Goal: Task Accomplishment & Management: Manage account settings

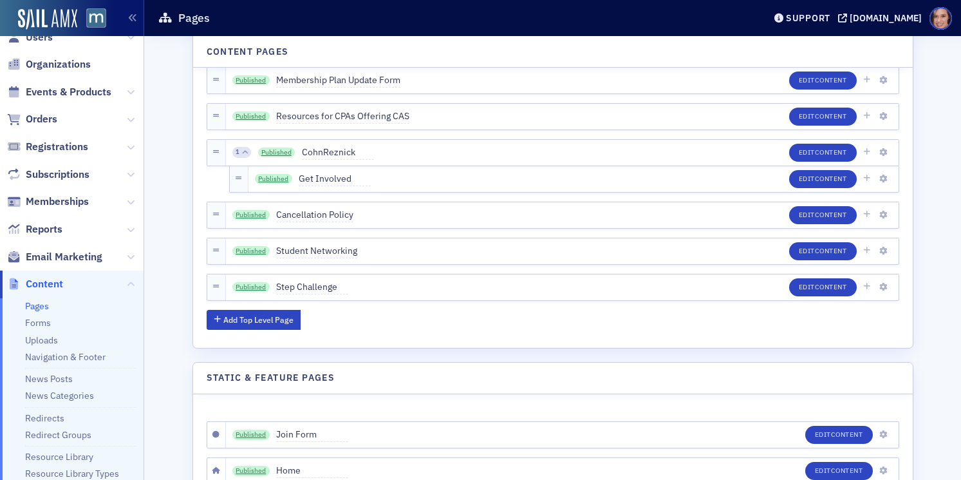
scroll to position [15, 0]
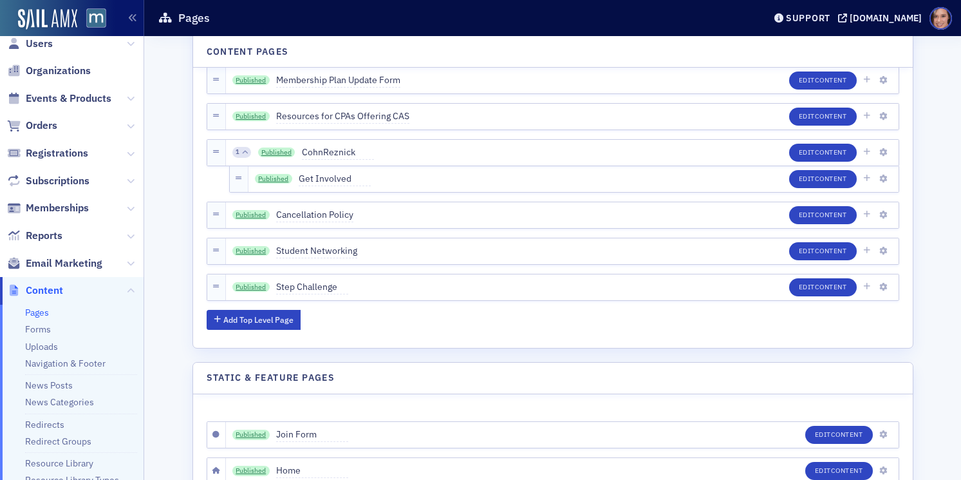
click at [45, 252] on span "Email Marketing" at bounding box center [72, 263] width 144 height 28
click at [48, 261] on span "Email Marketing" at bounding box center [64, 263] width 77 height 14
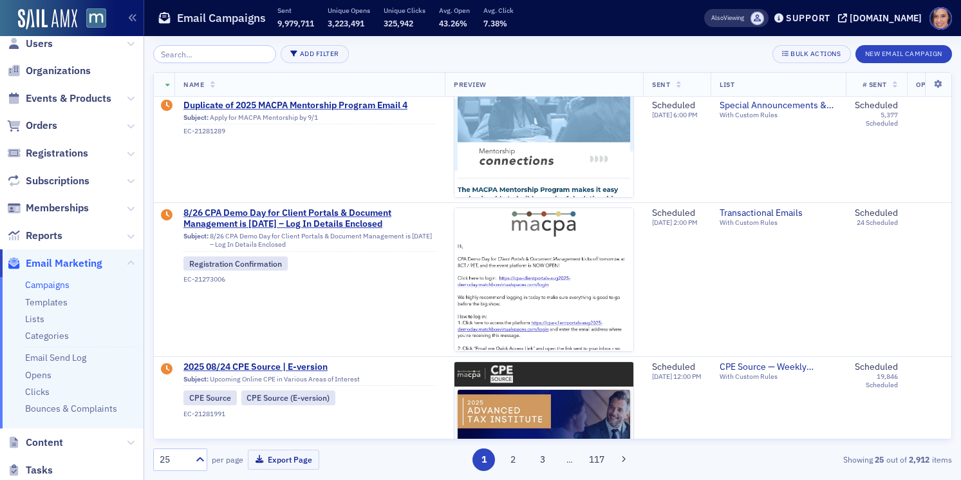
scroll to position [217, 0]
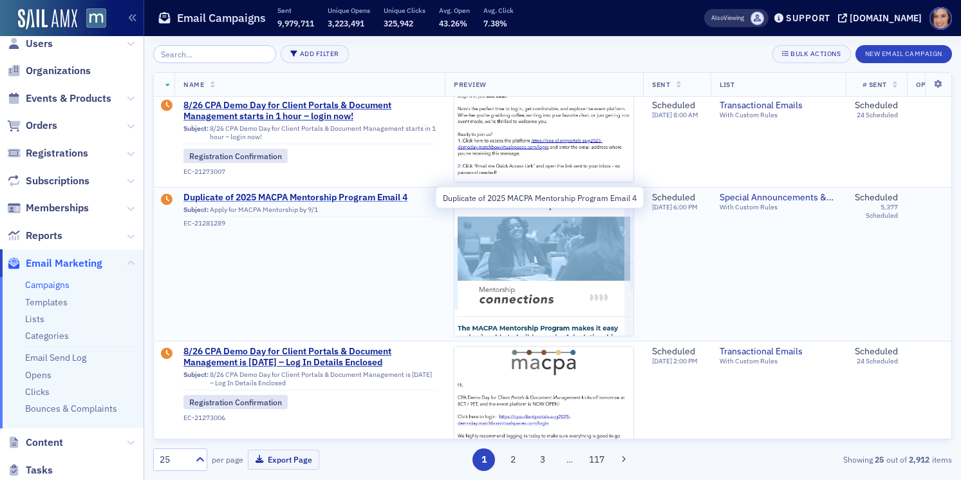
click at [376, 192] on span "Duplicate of 2025 MACPA Mentorship Program Email 4" at bounding box center [310, 198] width 252 height 12
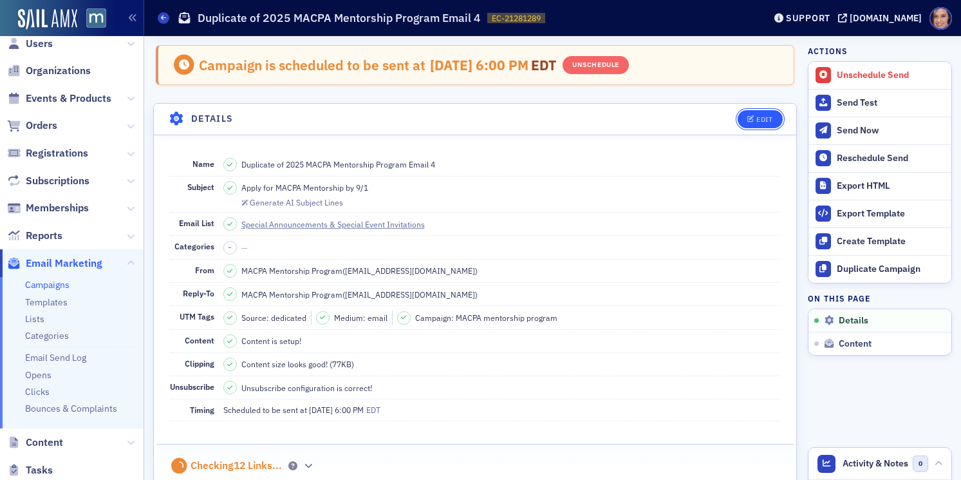
click at [760, 116] on div "Edit" at bounding box center [765, 119] width 16 height 7
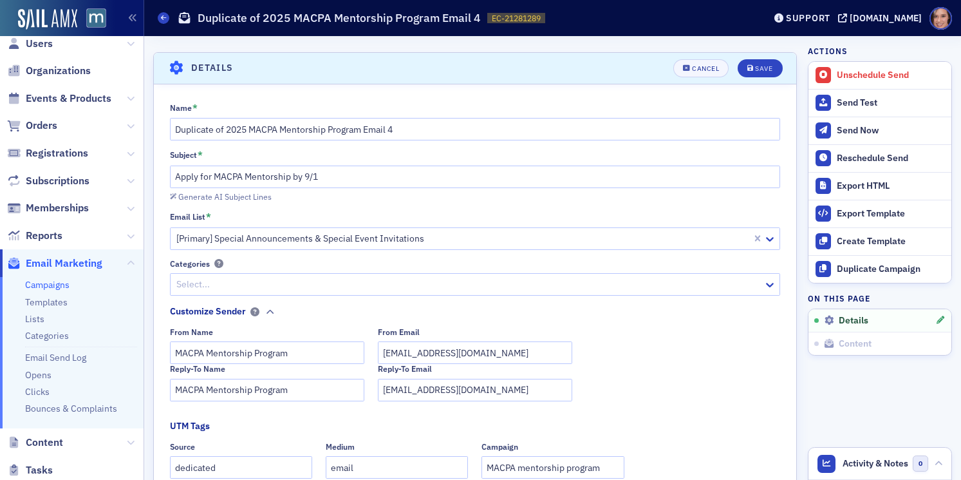
scroll to position [60, 0]
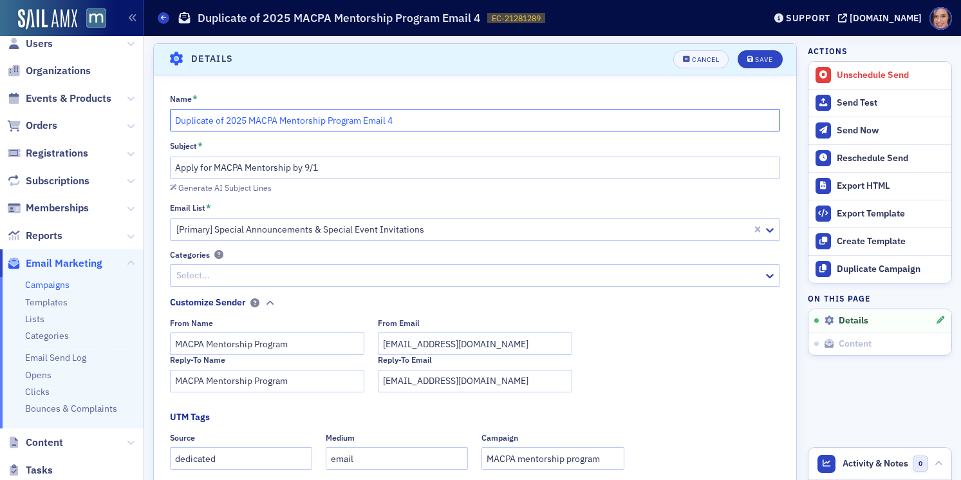
drag, startPoint x: 226, startPoint y: 118, endPoint x: 124, endPoint y: 111, distance: 102.0
click at [124, 111] on div "Users Organizations Events & Products Orders Registrations Subscriptions Member…" at bounding box center [480, 240] width 961 height 480
type input "2025 MACPA Mentorship Program Email 4"
click at [757, 58] on div "Save" at bounding box center [763, 59] width 17 height 7
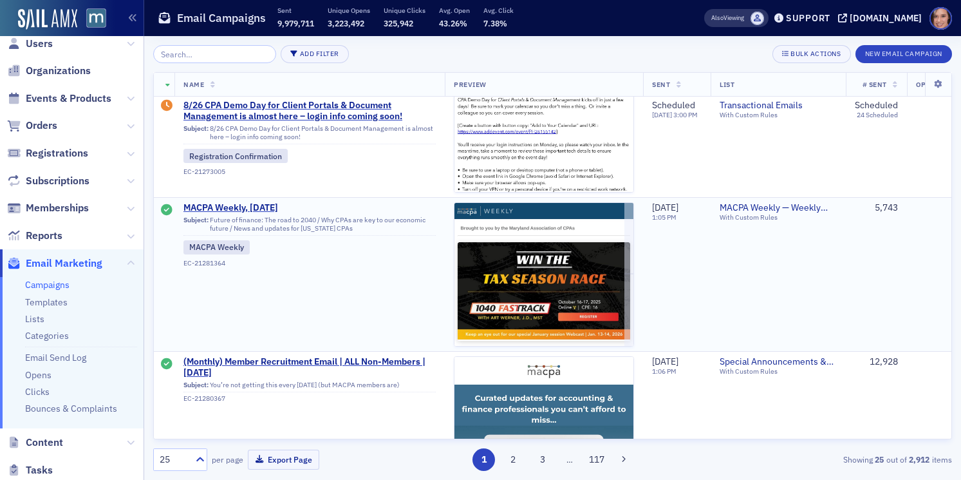
scroll to position [893, 0]
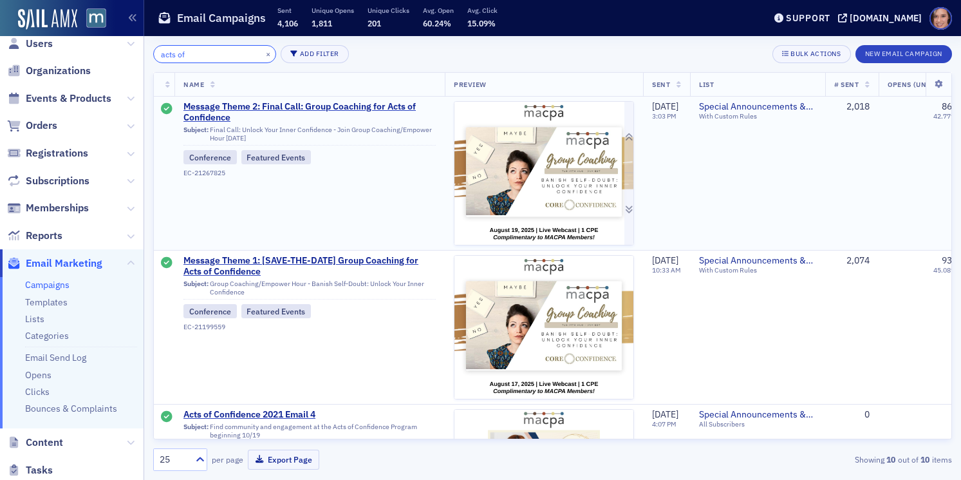
type input "acts of"
click at [511, 197] on img at bounding box center [544, 348] width 179 height 493
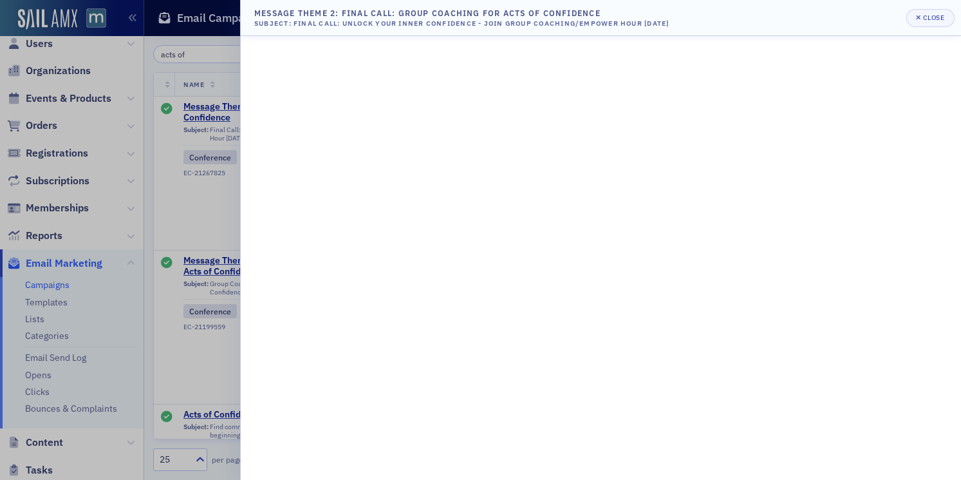
click at [940, 8] on header "Message Theme 2: Final Call: Group Coaching for Acts of Confidence Subject: Fin…" at bounding box center [601, 18] width 721 height 36
click at [941, 14] on div "Close" at bounding box center [935, 17] width 22 height 7
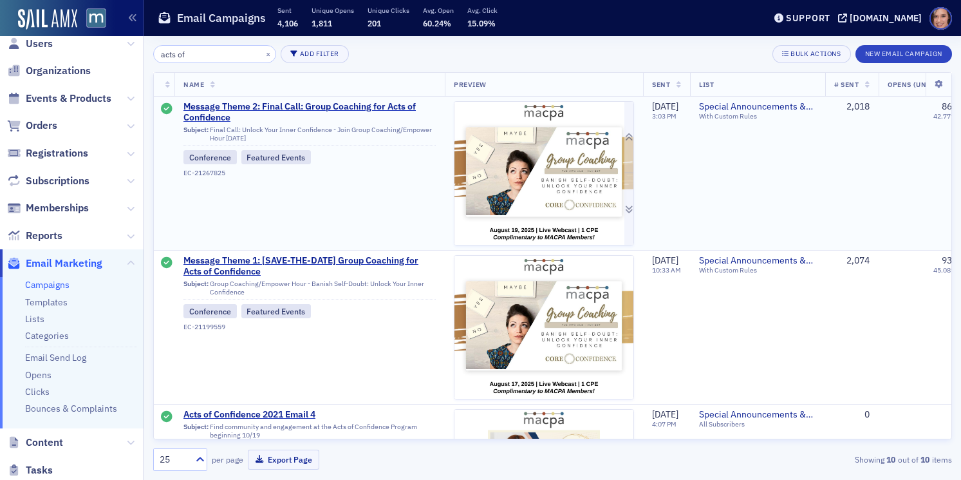
click at [557, 155] on img at bounding box center [544, 348] width 179 height 493
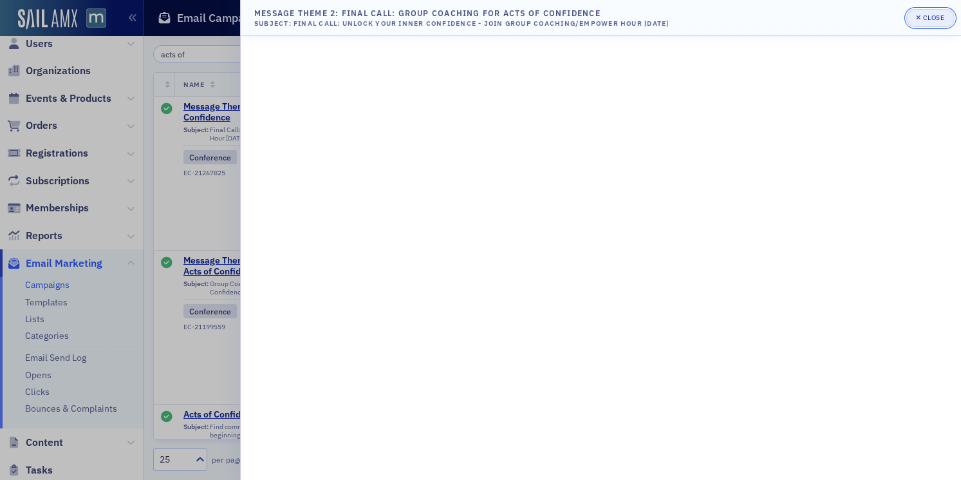
click at [938, 20] on div "Close" at bounding box center [935, 17] width 22 height 7
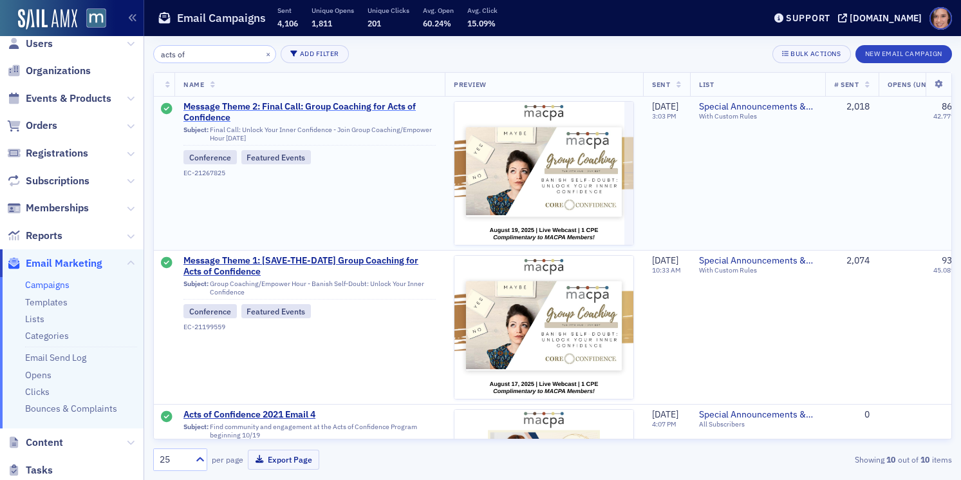
click at [411, 106] on span "Message Theme 2: Final Call: Group Coaching for Acts of Confidence" at bounding box center [310, 112] width 252 height 23
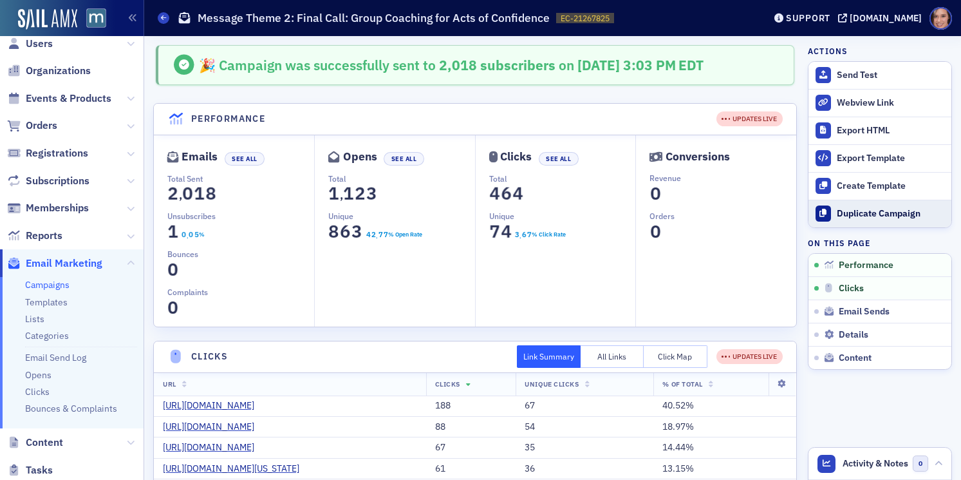
click at [858, 216] on div "Duplicate Campaign" at bounding box center [891, 214] width 108 height 12
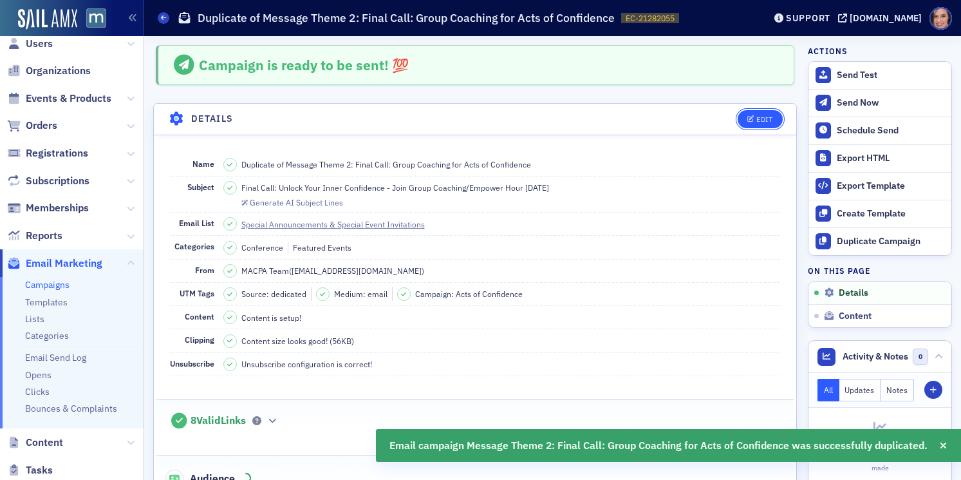
click at [760, 120] on div "Edit" at bounding box center [765, 119] width 16 height 7
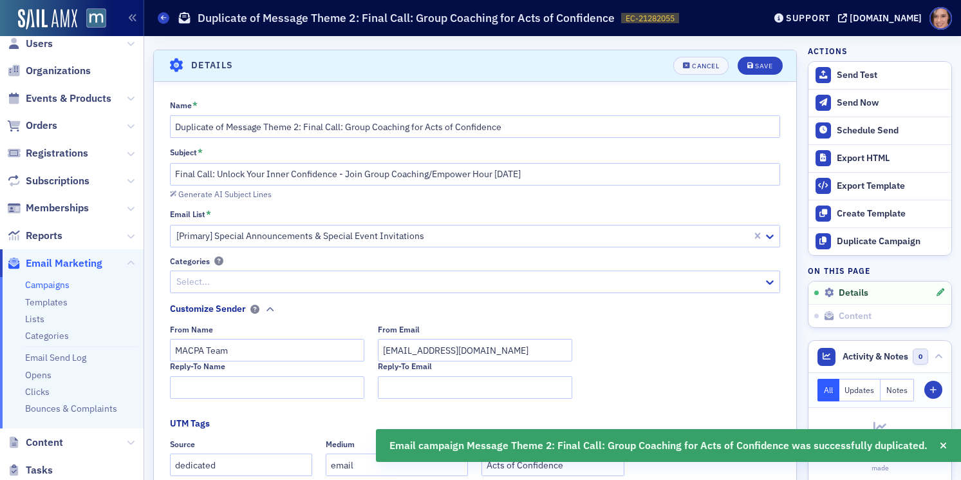
scroll to position [60, 0]
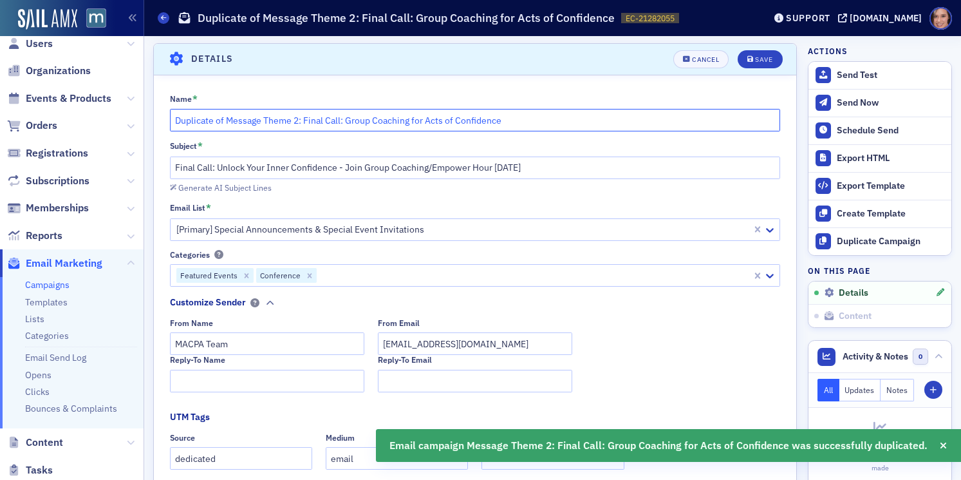
drag, startPoint x: 296, startPoint y: 120, endPoint x: 143, endPoint y: 108, distance: 153.8
click at [143, 108] on div "Users Organizations Events & Products Orders Registrations Subscriptions Member…" at bounding box center [480, 240] width 961 height 480
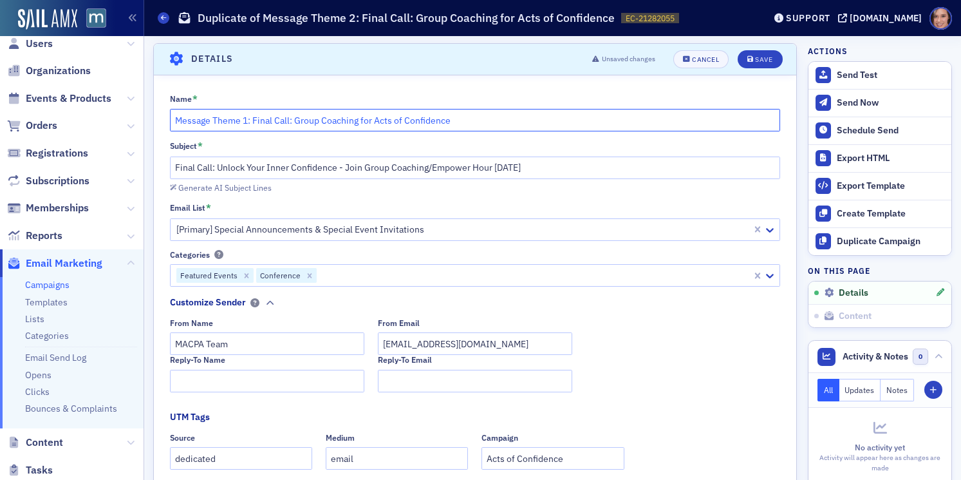
drag, startPoint x: 253, startPoint y: 118, endPoint x: 475, endPoint y: 131, distance: 222.6
click at [475, 131] on input "Message Theme 1: Final Call: Group Coaching for Acts of Confidence" at bounding box center [475, 120] width 611 height 23
type input "Message Theme 1: September Group Coaching/Empower Hour"
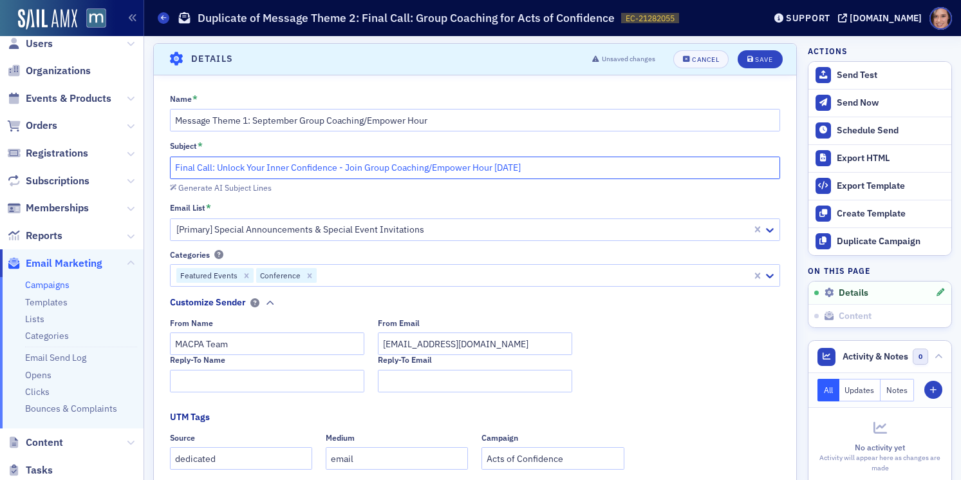
click at [422, 169] on input "Final Call: Unlock Your Inner Confidence - Join Group Coaching/Empower Hour Aug…" at bounding box center [475, 167] width 611 height 23
paste input "ree Career Coaching: Learn to Say No with Confidence"
drag, startPoint x: 267, startPoint y: 170, endPoint x: 161, endPoint y: 159, distance: 106.8
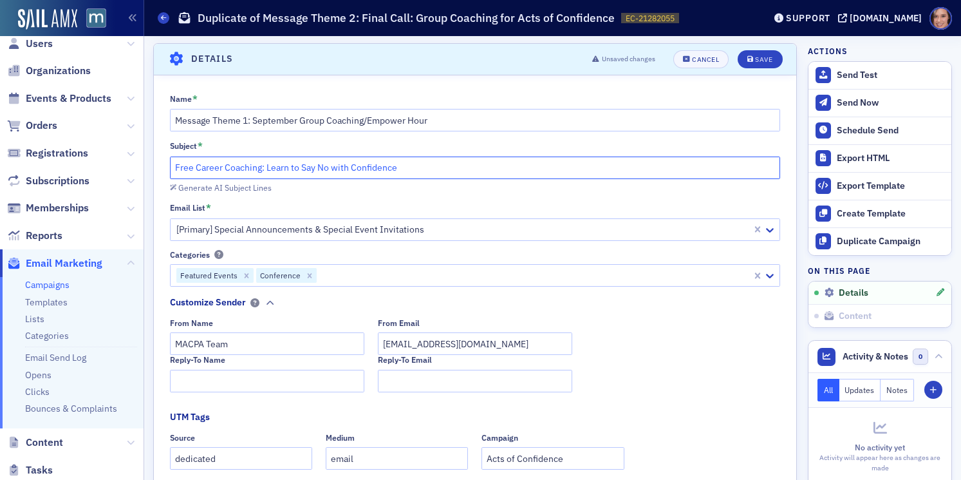
click at [161, 159] on div "Name * Message Theme 1: September Group Coaching/Empower Hour Subject * Free Ca…" at bounding box center [475, 460] width 643 height 734
click at [327, 170] on input "Learn to Say No with Confidence" at bounding box center [475, 167] width 611 height 23
paste input "Free Career Coaching:"
drag, startPoint x: 410, startPoint y: 169, endPoint x: 480, endPoint y: 169, distance: 70.2
click at [480, 169] on input "Learn to Say No with Confidence: Free Career Coaching on 9/23" at bounding box center [475, 167] width 611 height 23
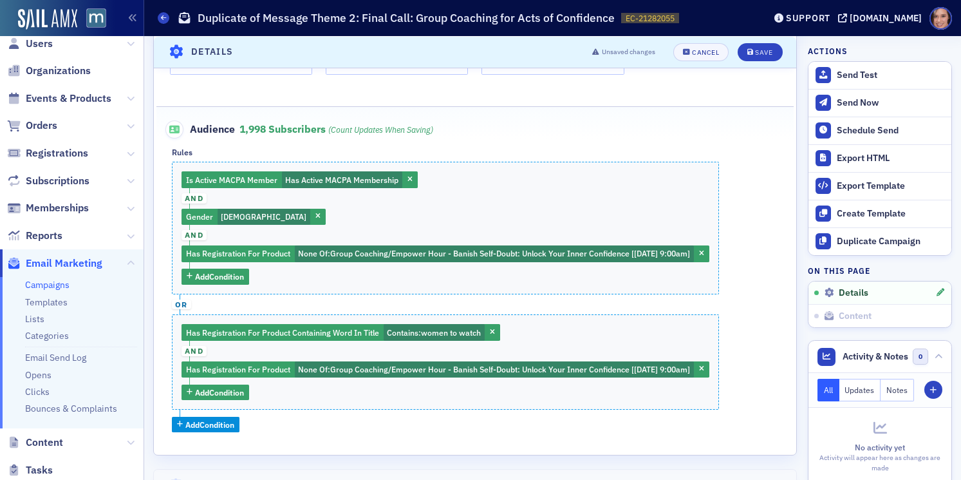
scroll to position [478, 0]
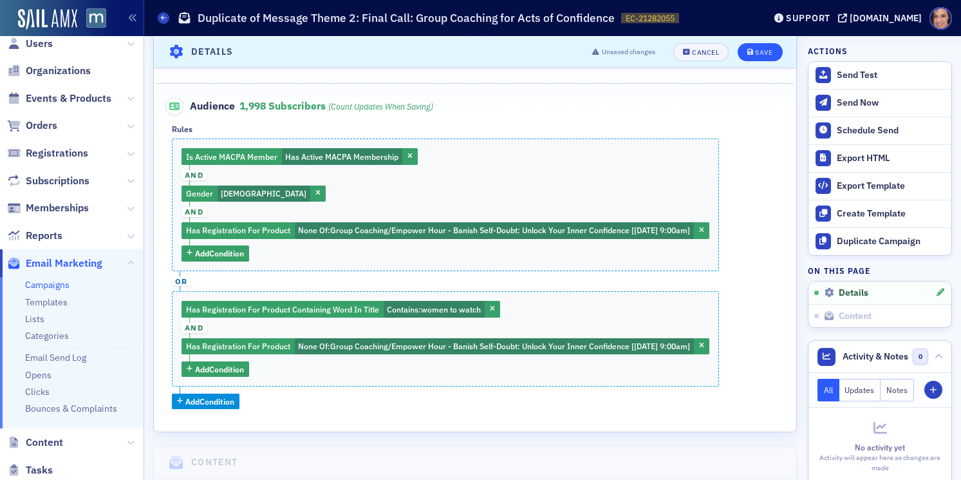
type input "Learn to Say No with Confidence: Free Career Coaching on Sept. 23"
click at [770, 45] on button "Save" at bounding box center [760, 52] width 44 height 18
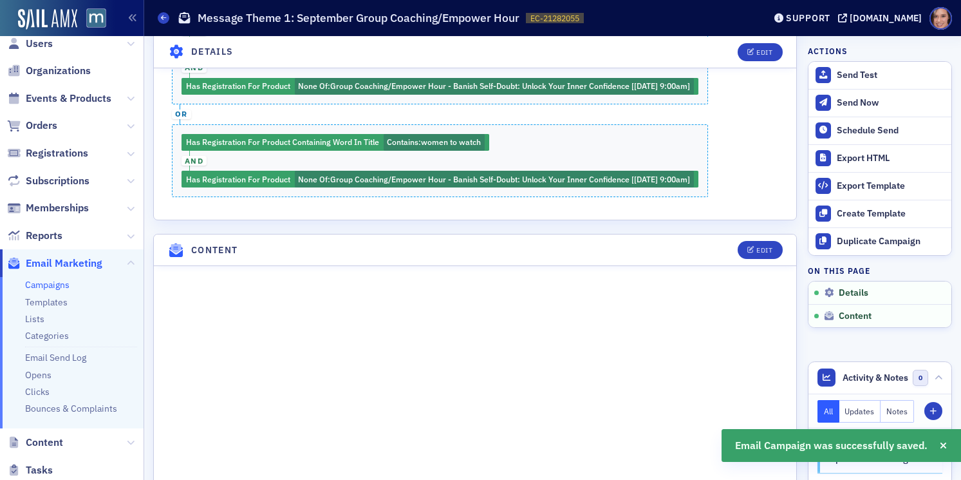
scroll to position [562, 0]
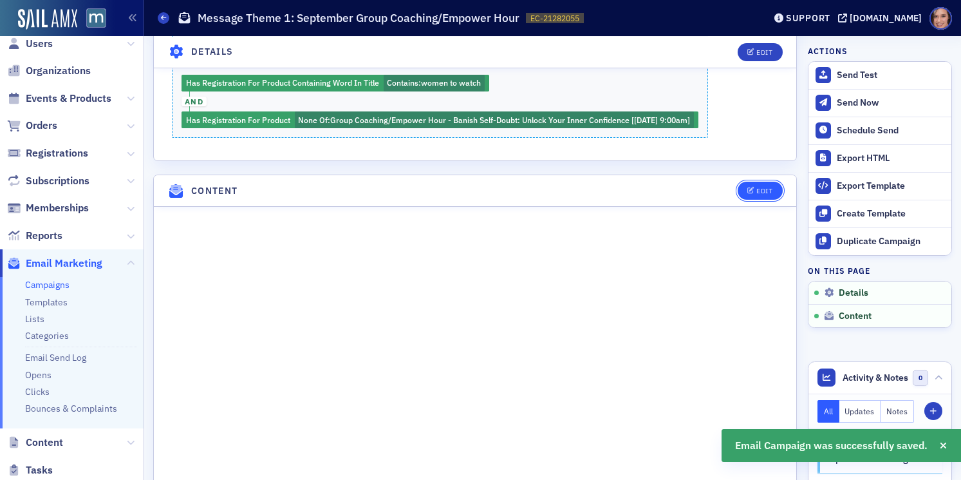
click at [753, 184] on button "Edit" at bounding box center [760, 191] width 44 height 18
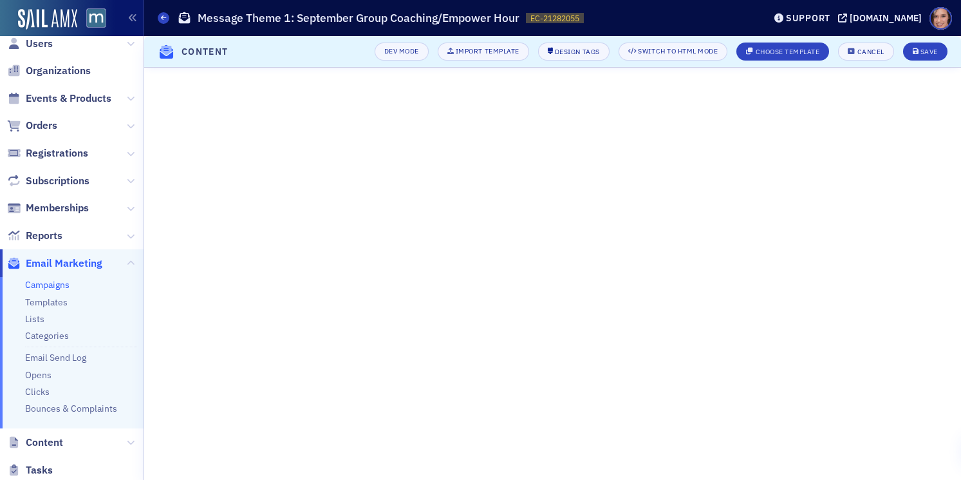
scroll to position [264, 0]
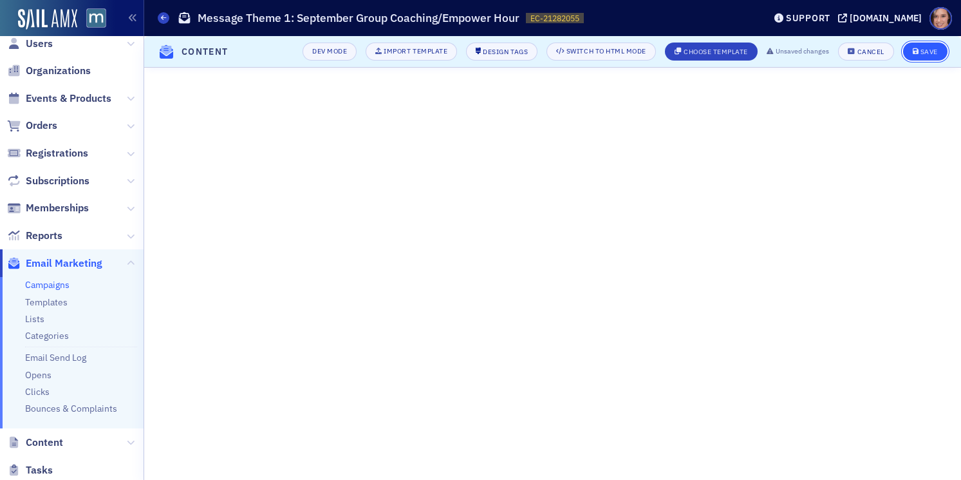
click at [918, 47] on button "Save" at bounding box center [926, 52] width 44 height 18
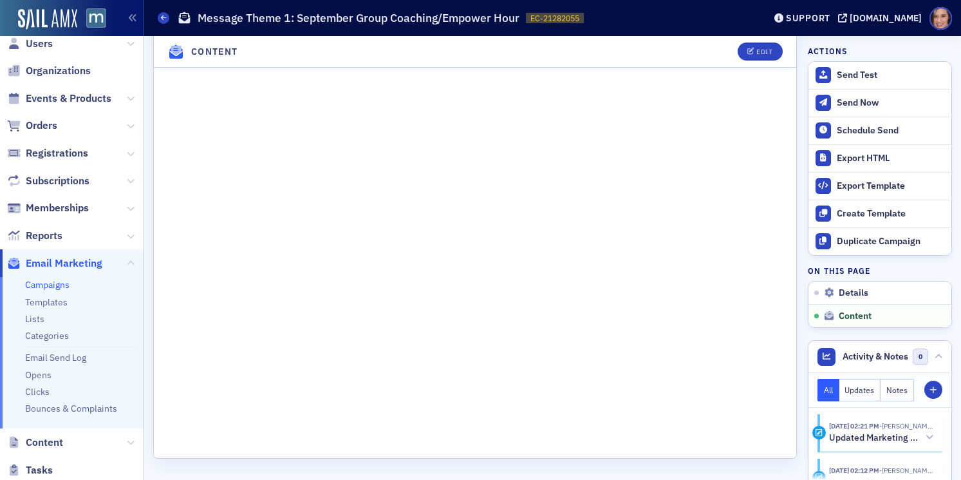
scroll to position [1041, 0]
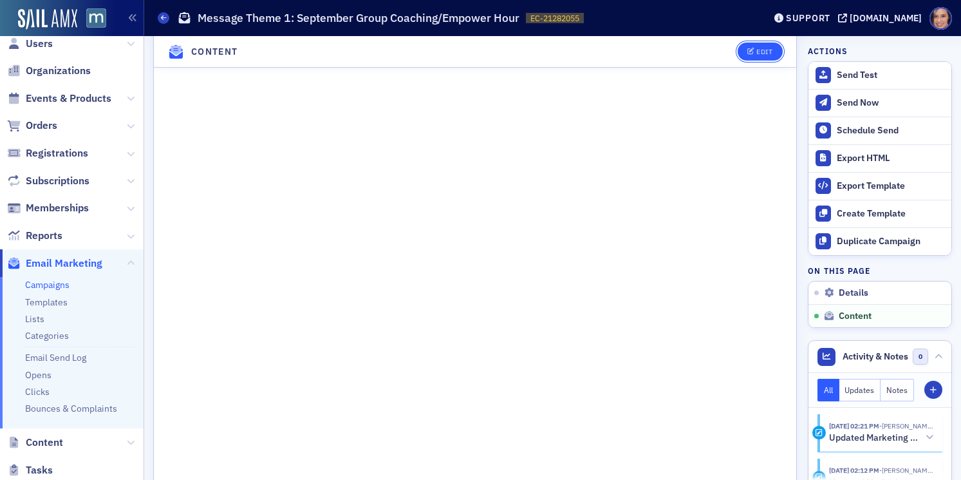
click at [765, 55] on div "Edit" at bounding box center [765, 51] width 16 height 7
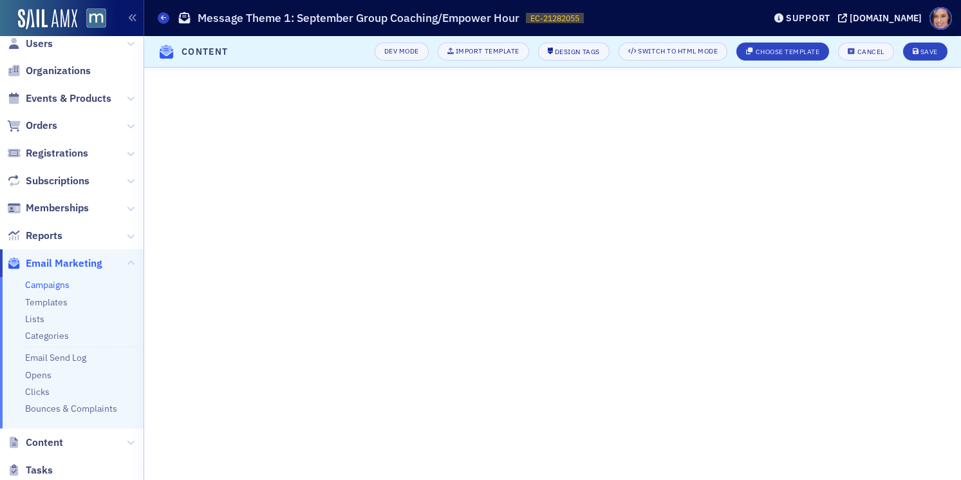
scroll to position [264, 0]
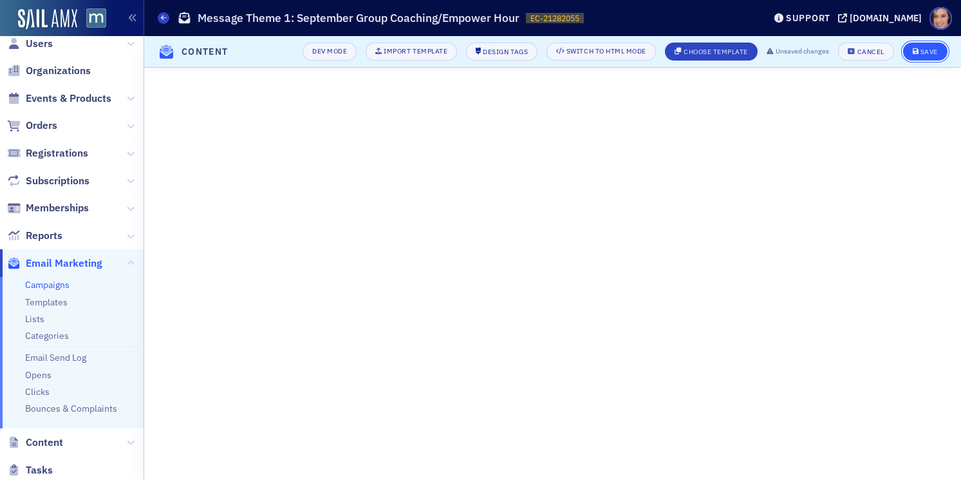
click at [931, 51] on div "Save" at bounding box center [929, 51] width 17 height 7
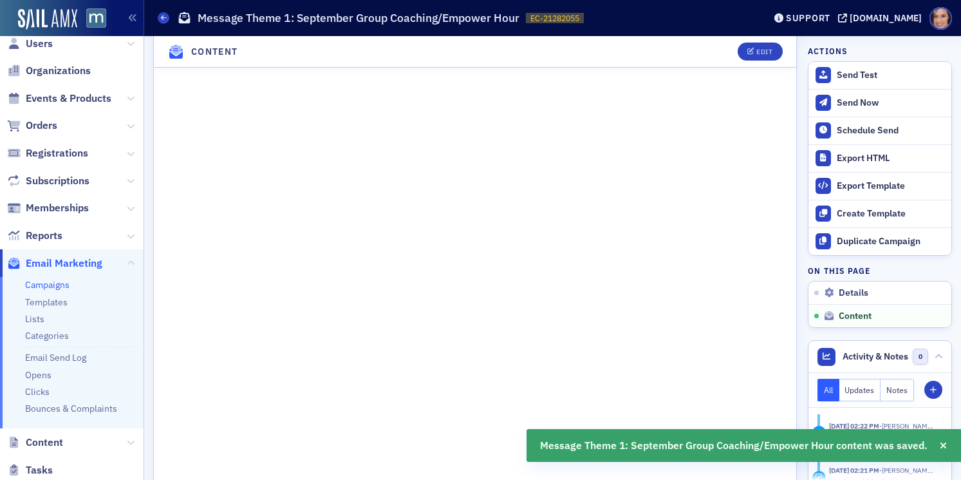
scroll to position [878, 0]
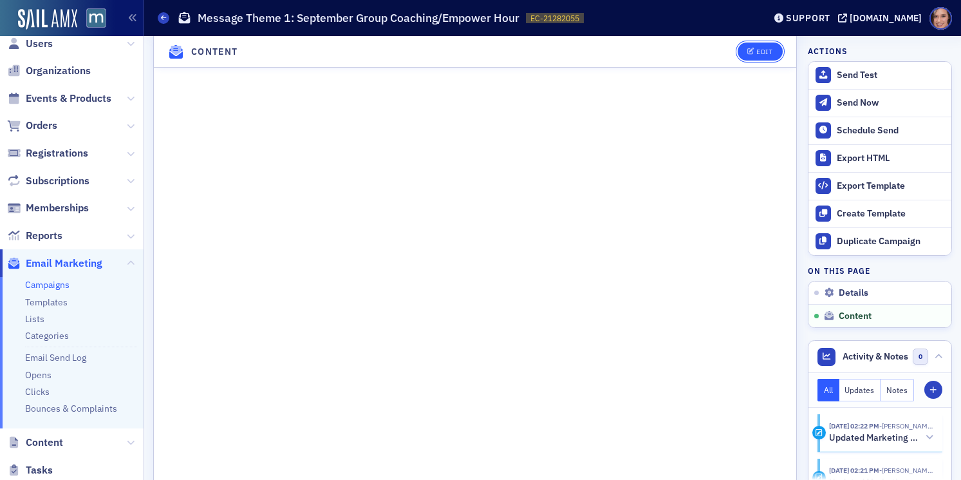
click at [759, 53] on div "Edit" at bounding box center [765, 51] width 16 height 7
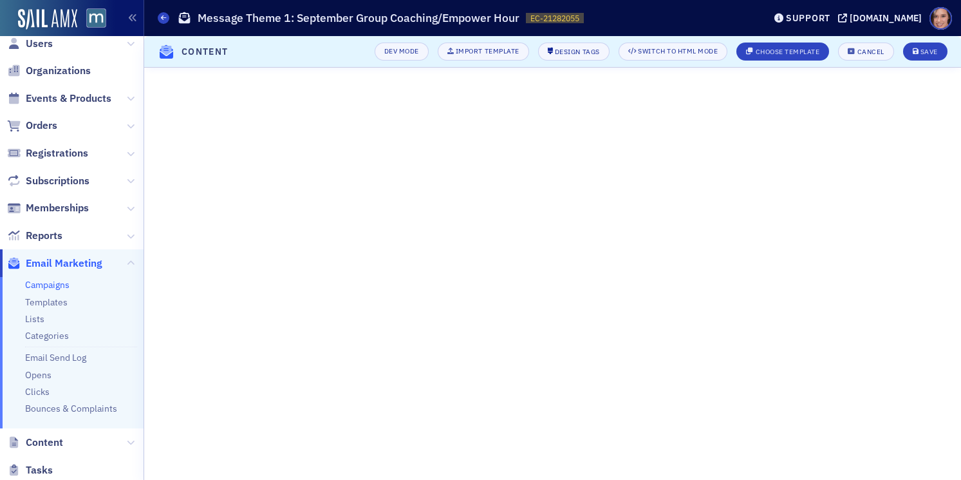
scroll to position [264, 0]
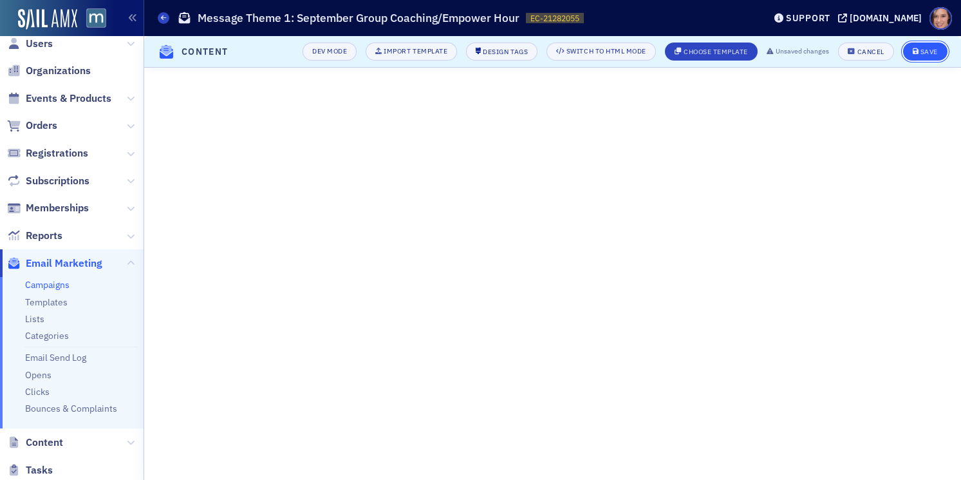
click at [927, 50] on div "Save" at bounding box center [929, 51] width 17 height 7
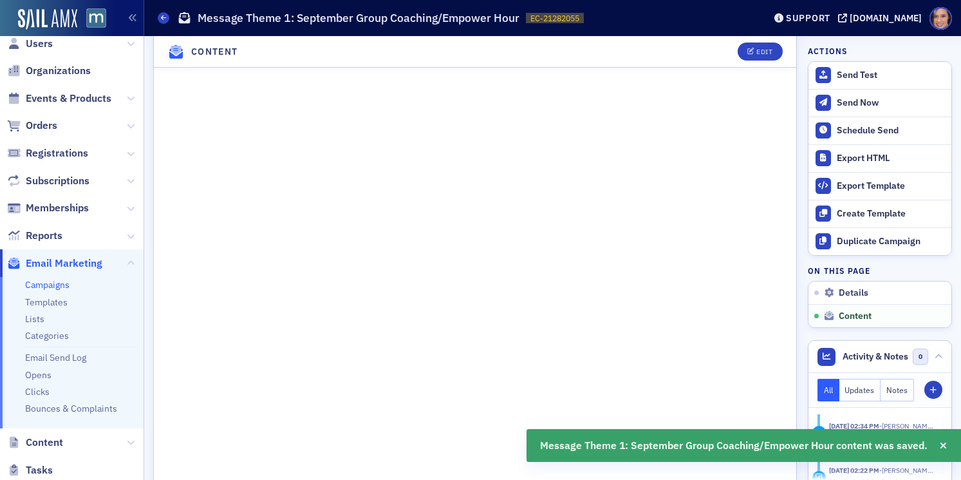
scroll to position [784, 0]
click at [767, 48] on div "Edit" at bounding box center [765, 51] width 16 height 7
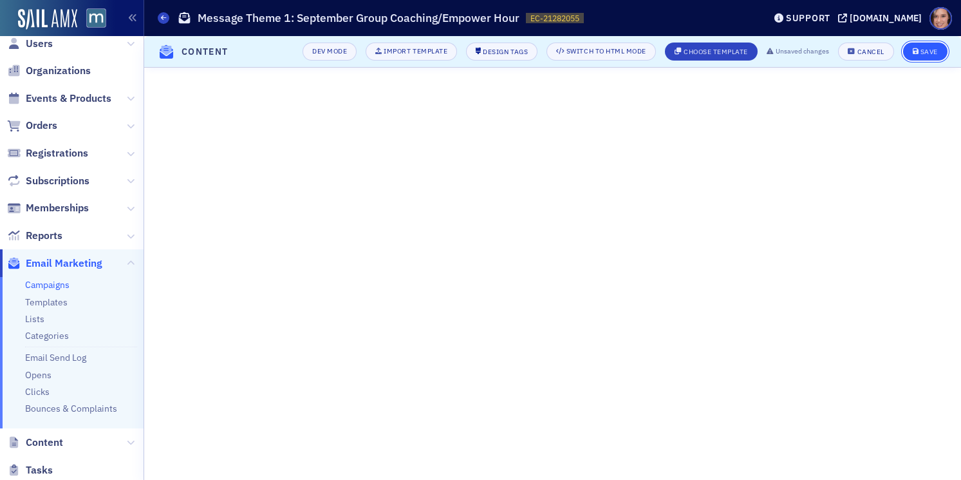
click at [923, 55] on button "Save" at bounding box center [926, 52] width 44 height 18
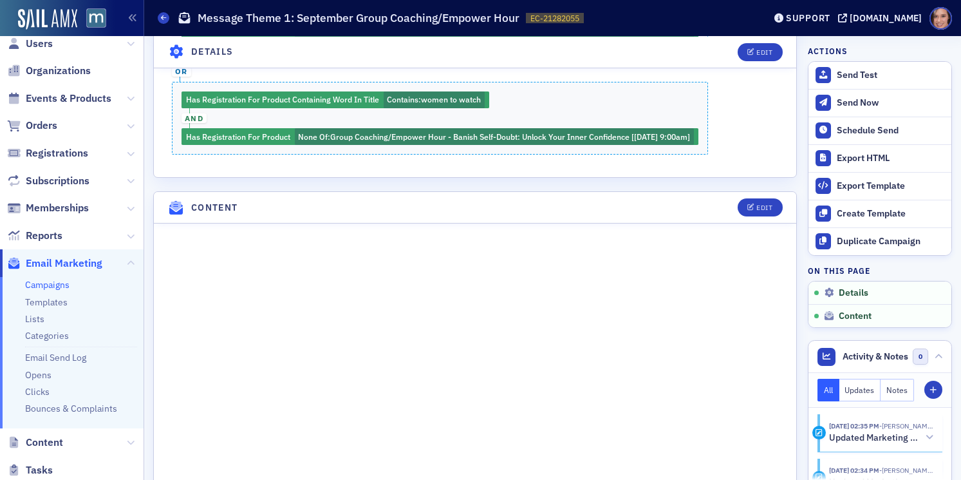
scroll to position [822, 0]
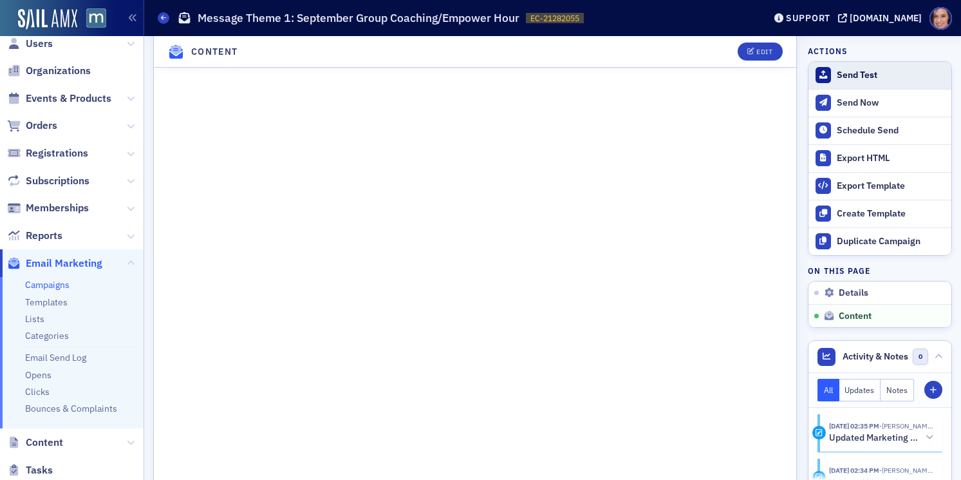
click at [856, 76] on div "Send Test" at bounding box center [891, 76] width 108 height 12
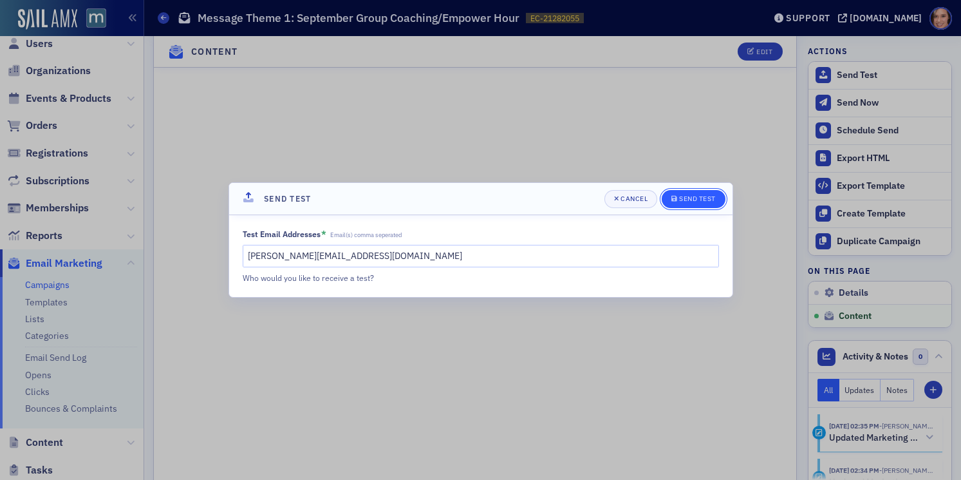
click at [694, 201] on div "Send Test" at bounding box center [697, 198] width 37 height 7
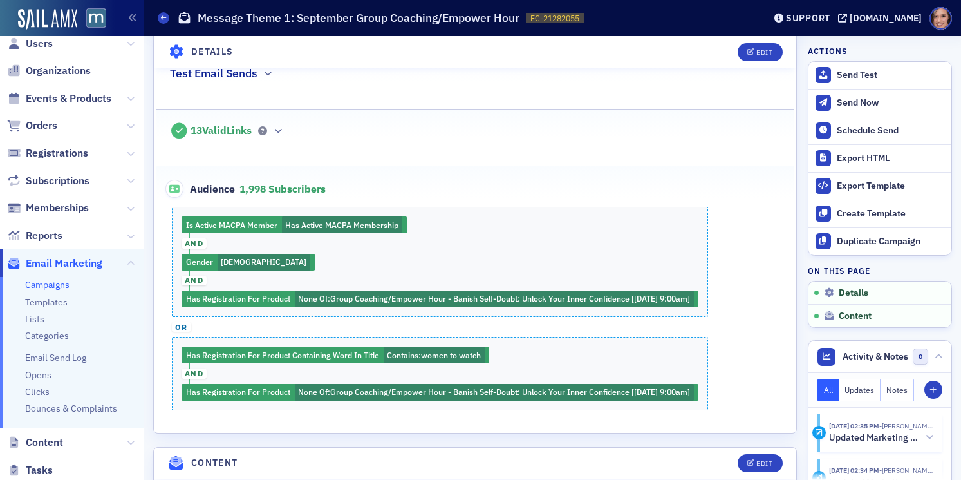
scroll to position [352, 0]
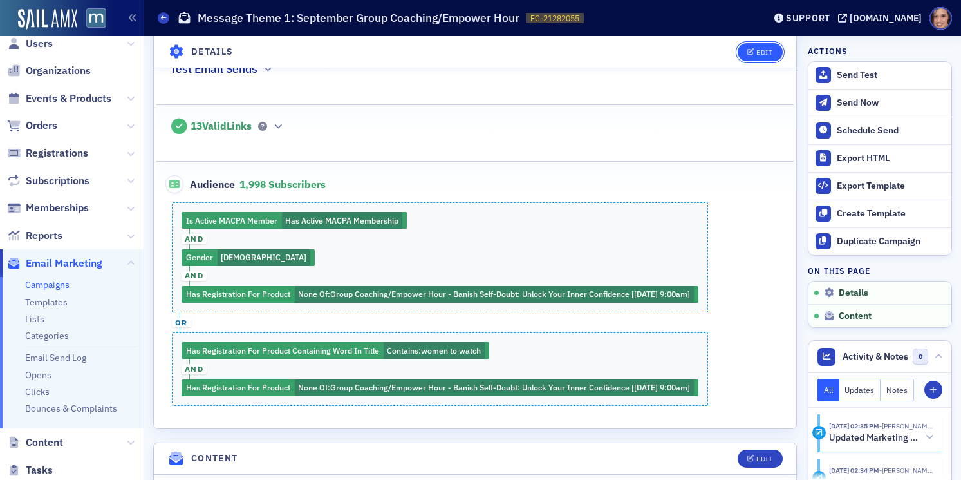
click at [744, 56] on button "Edit" at bounding box center [760, 52] width 44 height 18
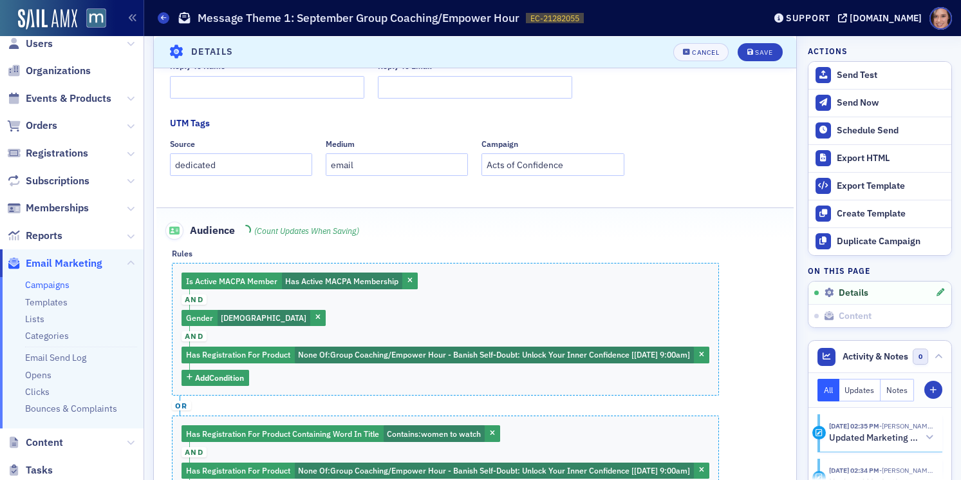
scroll to position [562, 0]
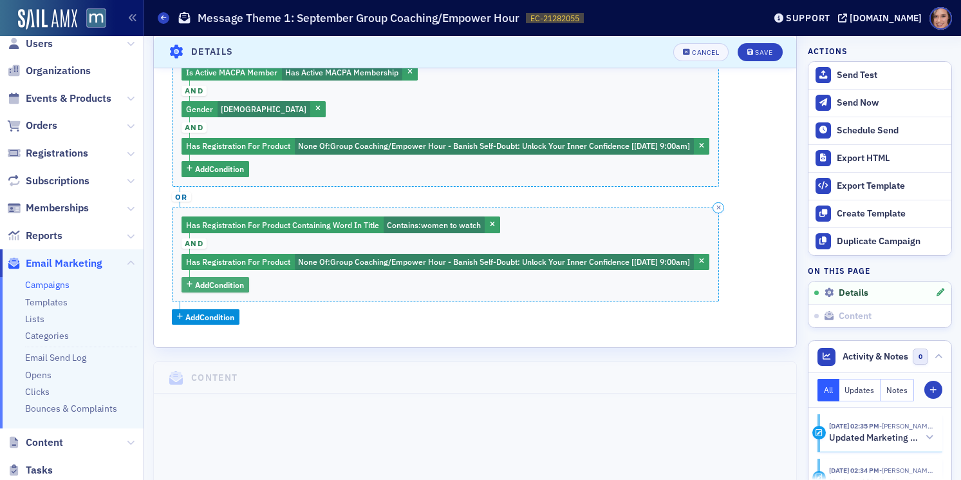
click at [205, 284] on span "Add Condition" at bounding box center [219, 285] width 49 height 12
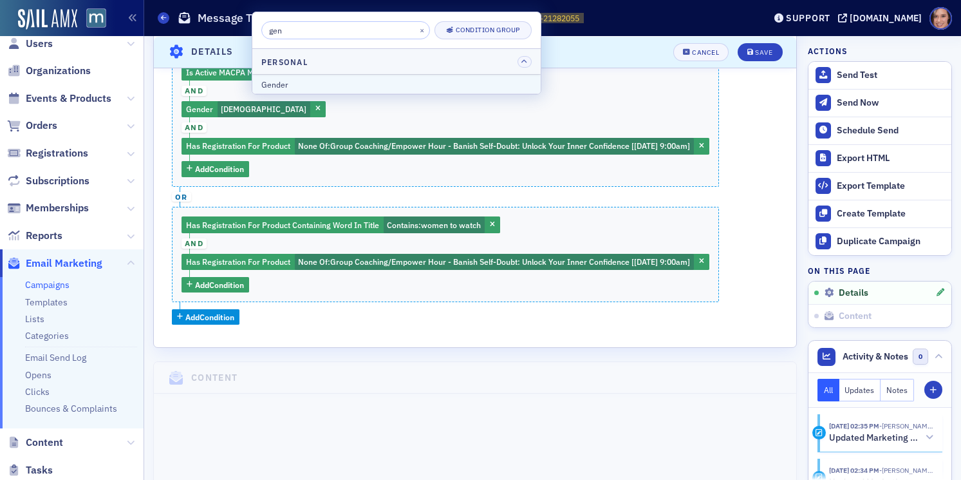
type input "gen"
click at [354, 86] on div "Gender" at bounding box center [396, 85] width 270 height 12
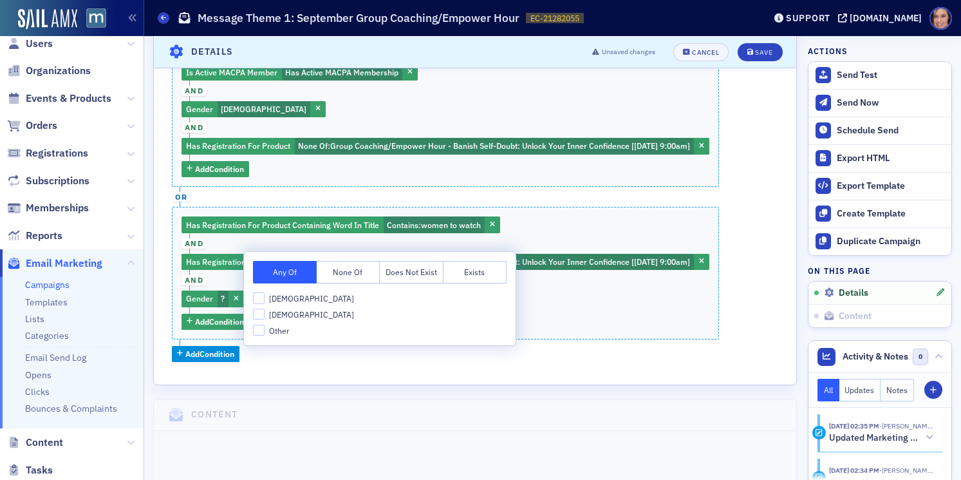
click at [283, 299] on span "Female" at bounding box center [311, 298] width 85 height 11
click at [265, 299] on input "Female" at bounding box center [259, 298] width 12 height 12
checkbox input "true"
click at [579, 345] on div "Is Active MACPA Member Has Active MACPA Membership and Gender Female and Has Re…" at bounding box center [475, 207] width 607 height 307
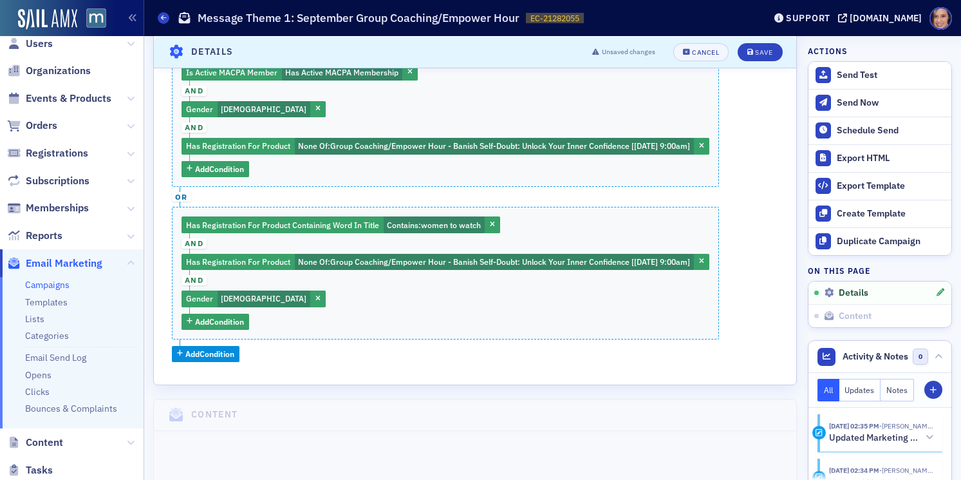
click at [769, 42] on header "Details Unsaved changes Cancel Save" at bounding box center [475, 52] width 643 height 32
click at [768, 50] on div "Save" at bounding box center [763, 51] width 17 height 7
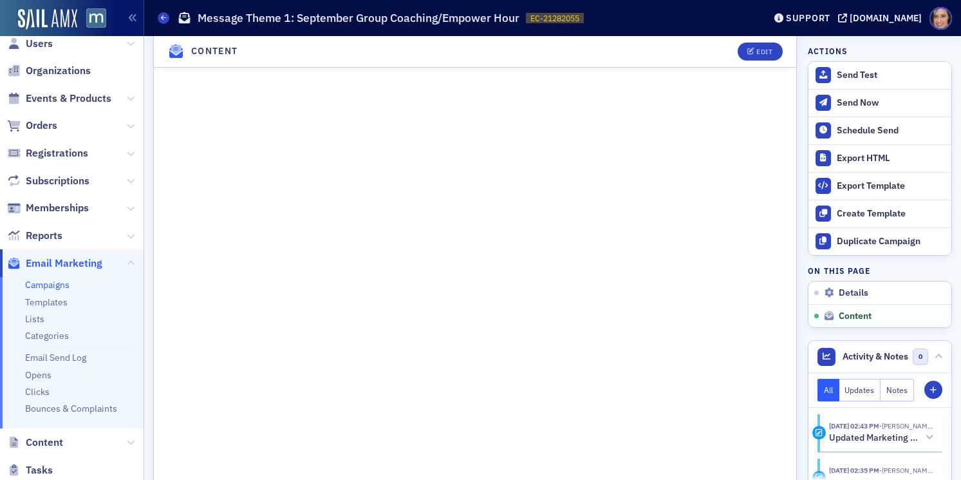
scroll to position [964, 0]
click at [761, 52] on div "Edit" at bounding box center [765, 51] width 16 height 7
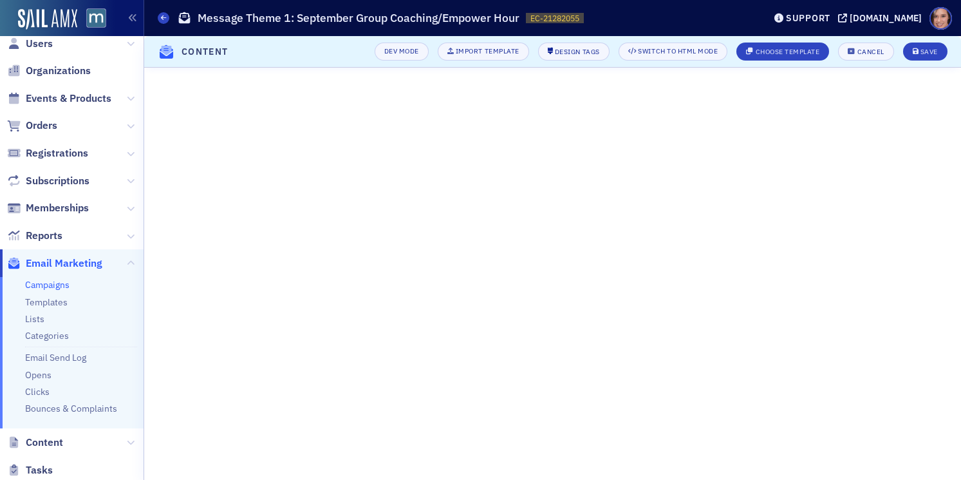
scroll to position [359, 0]
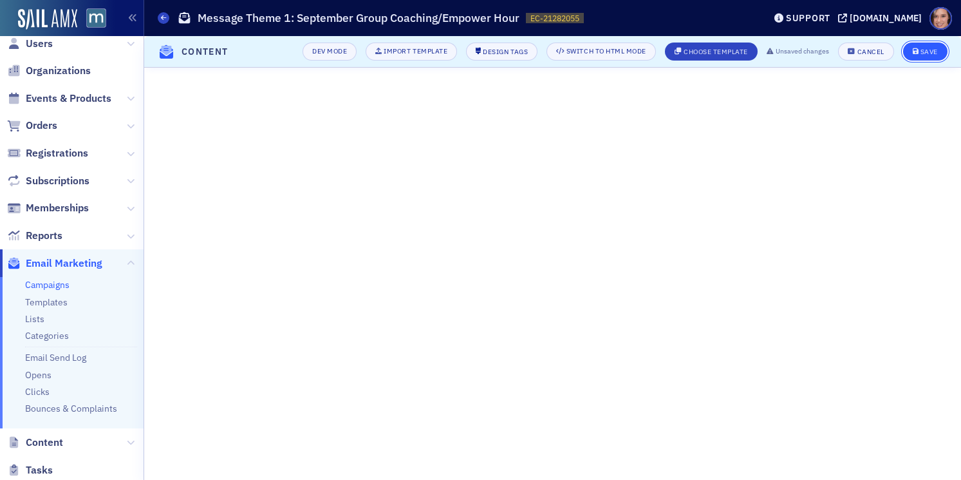
click at [921, 49] on div "Save" at bounding box center [929, 51] width 17 height 7
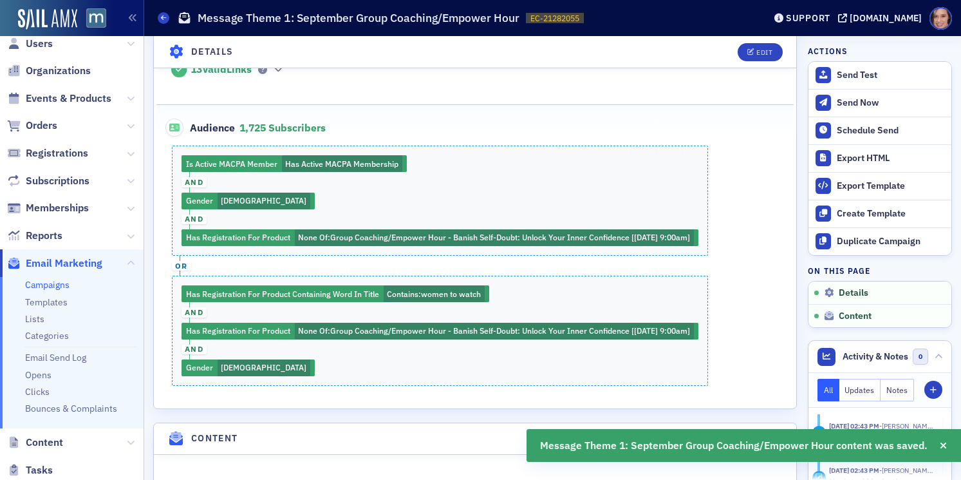
scroll to position [0, 0]
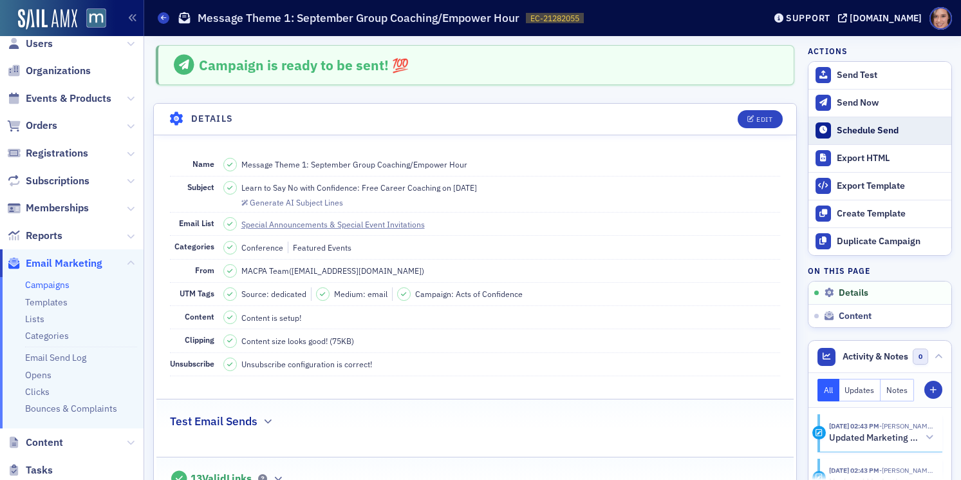
click at [869, 128] on div "Schedule Send" at bounding box center [891, 131] width 108 height 12
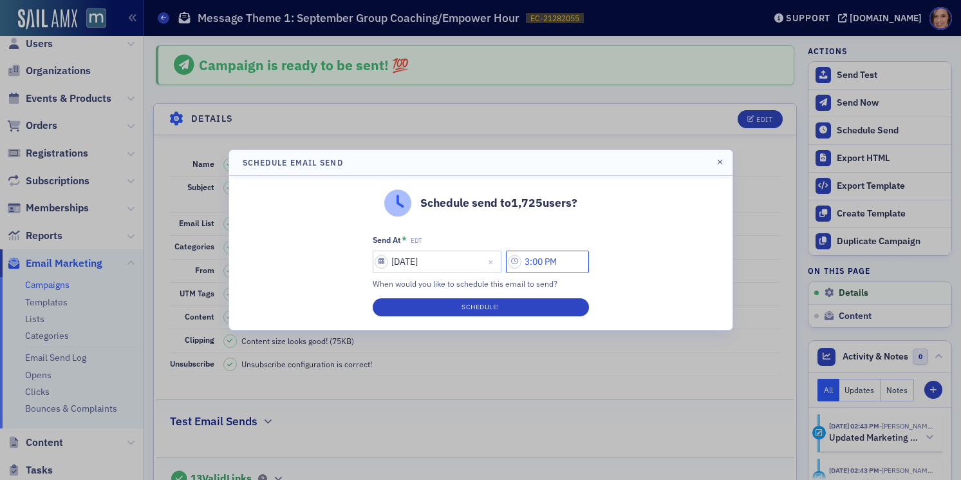
click at [545, 263] on input "3:00 PM" at bounding box center [547, 262] width 83 height 23
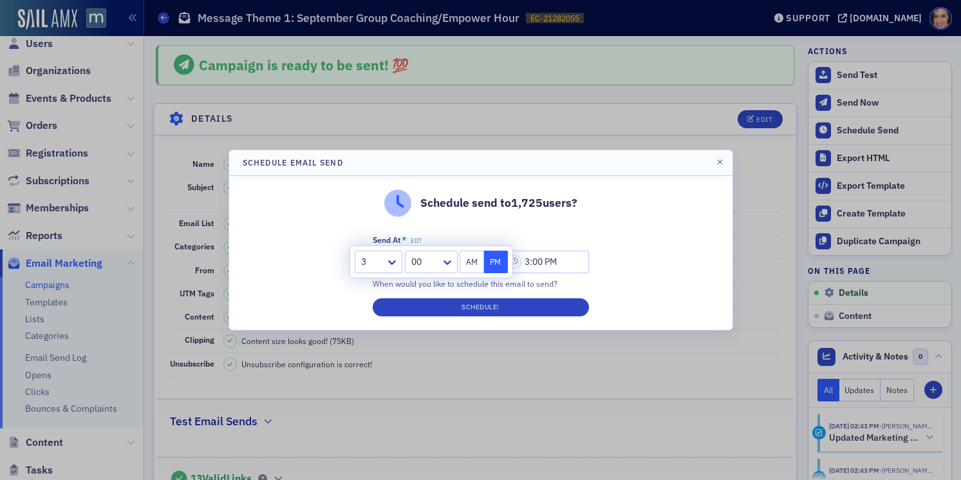
click at [426, 264] on div at bounding box center [425, 262] width 30 height 16
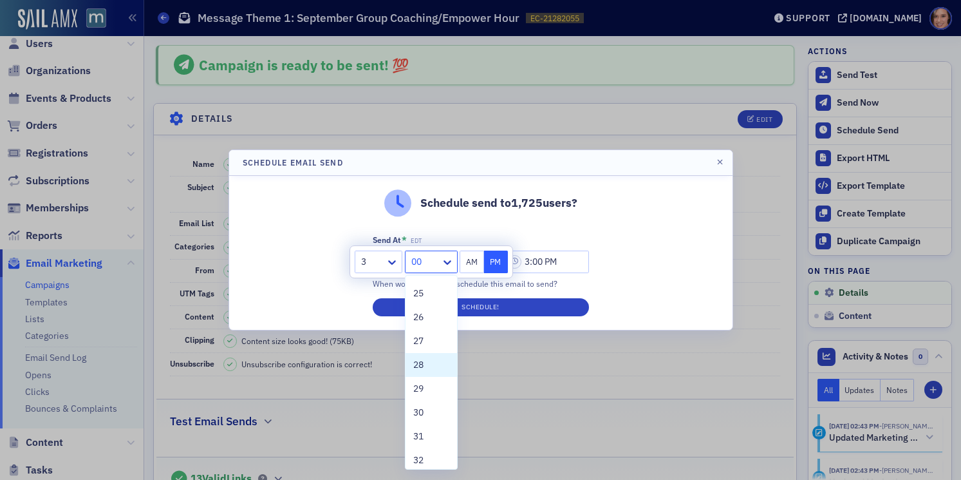
scroll to position [595, 0]
click at [439, 406] on div "30" at bounding box center [431, 410] width 36 height 14
type input "3:30 PM"
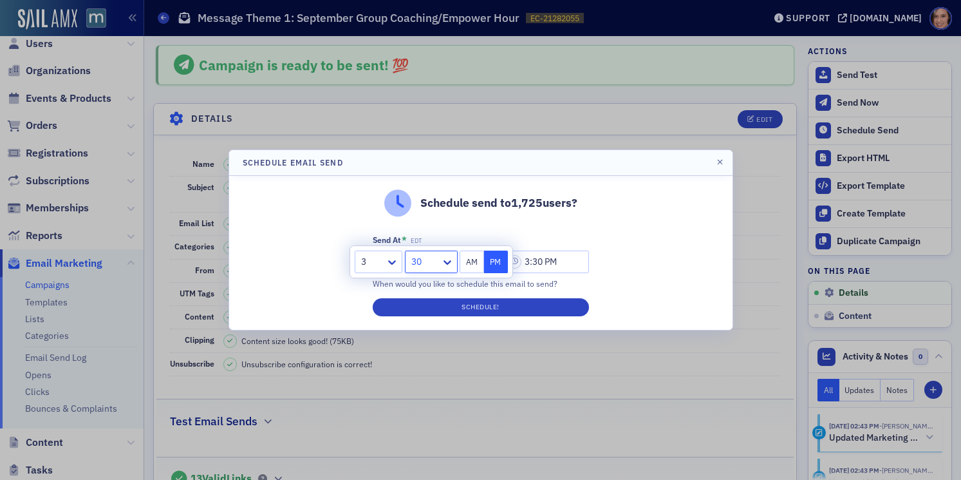
click at [639, 303] on div "Schedule send to 1,725 users? Send At * EDT 08/22/2025 3:30 PM When would you l…" at bounding box center [481, 253] width 504 height 154
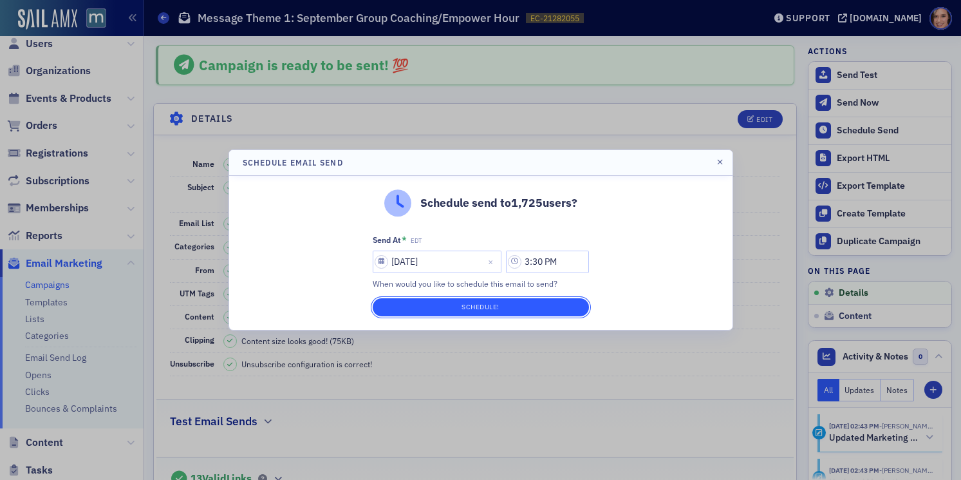
click at [563, 310] on button "Schedule!" at bounding box center [481, 307] width 216 height 18
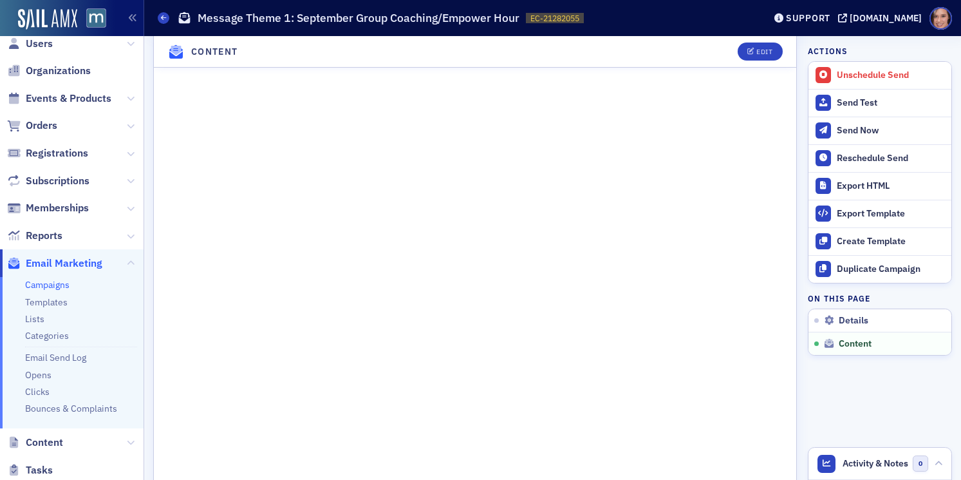
scroll to position [1177, 0]
click at [70, 148] on span "Registrations" at bounding box center [57, 153] width 62 height 14
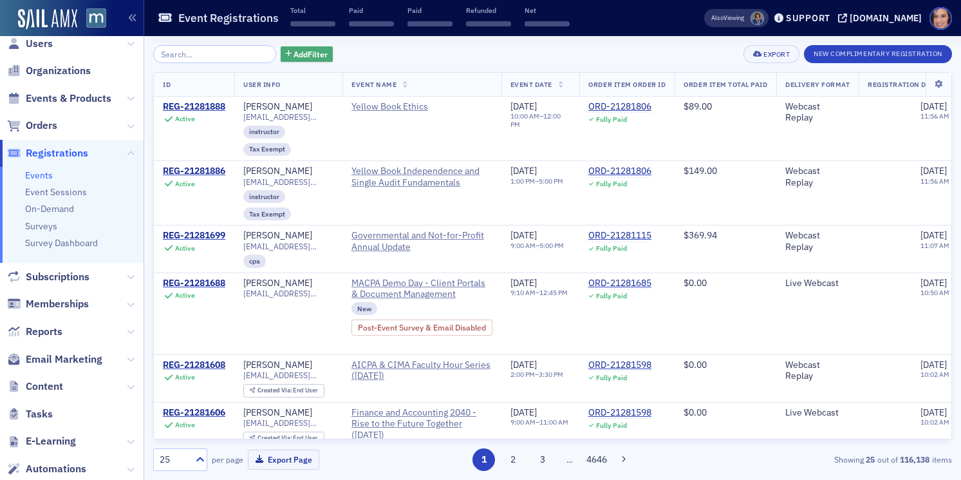
click at [294, 48] on span "Add Filter" at bounding box center [311, 54] width 34 height 12
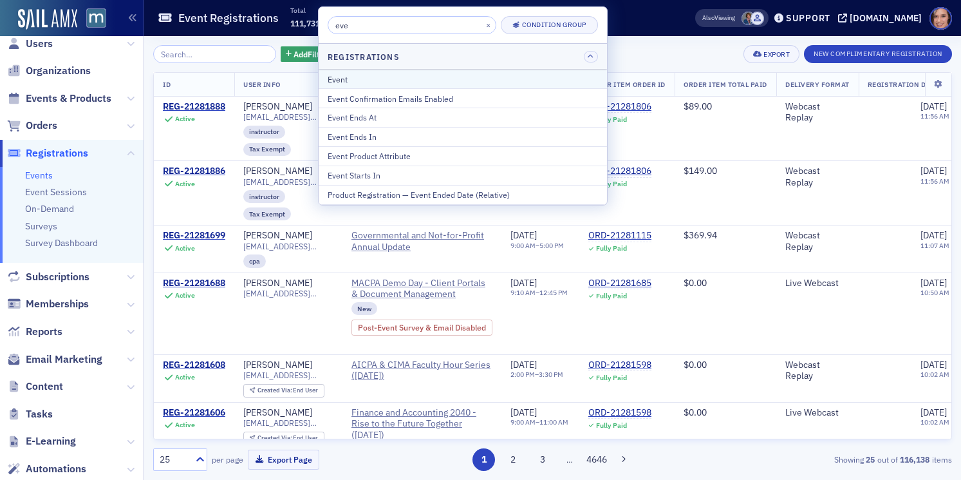
type input "eve"
click at [372, 80] on div "Event" at bounding box center [463, 79] width 270 height 12
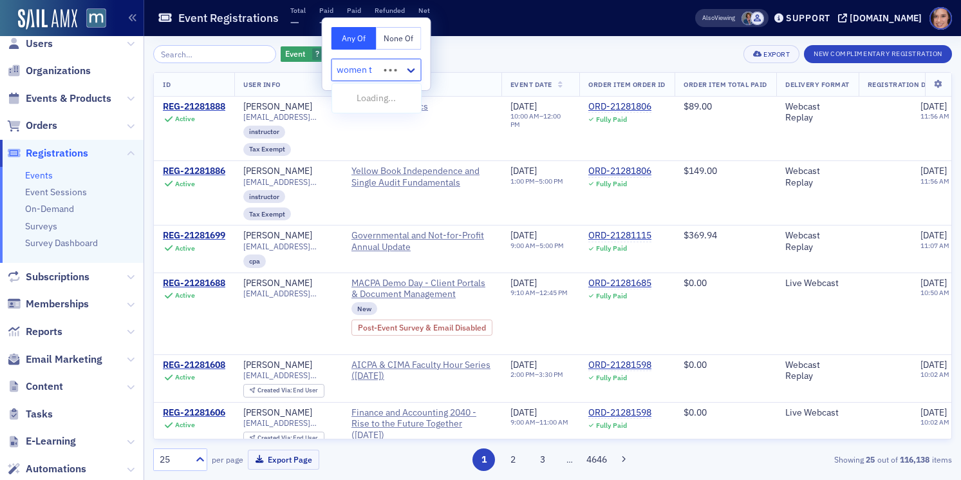
type input "women to"
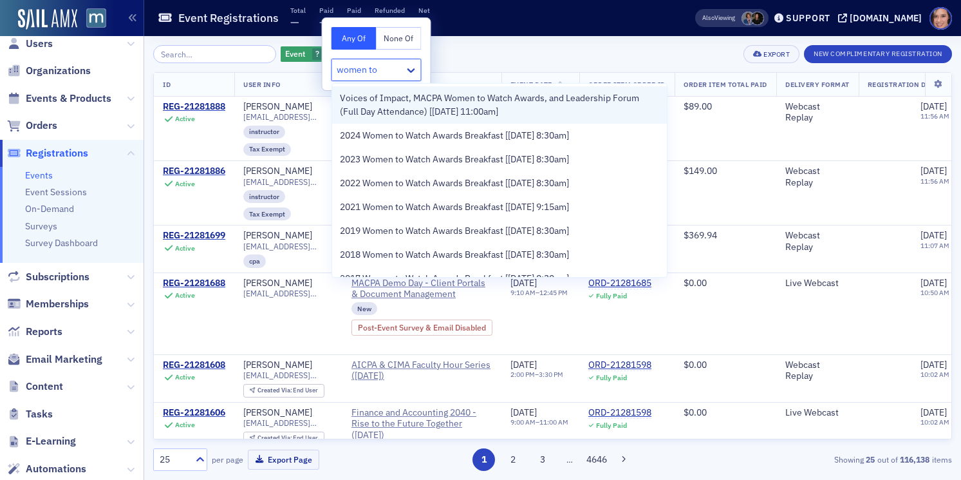
click at [384, 112] on span "Voices of Impact, MACPA Women to Watch Awards, and Leadership Forum (Full Day A…" at bounding box center [500, 104] width 320 height 27
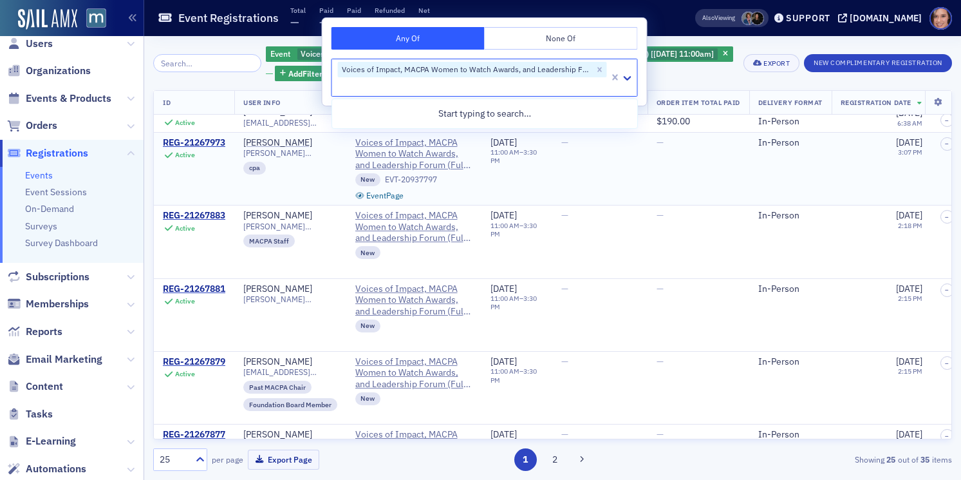
scroll to position [137, 0]
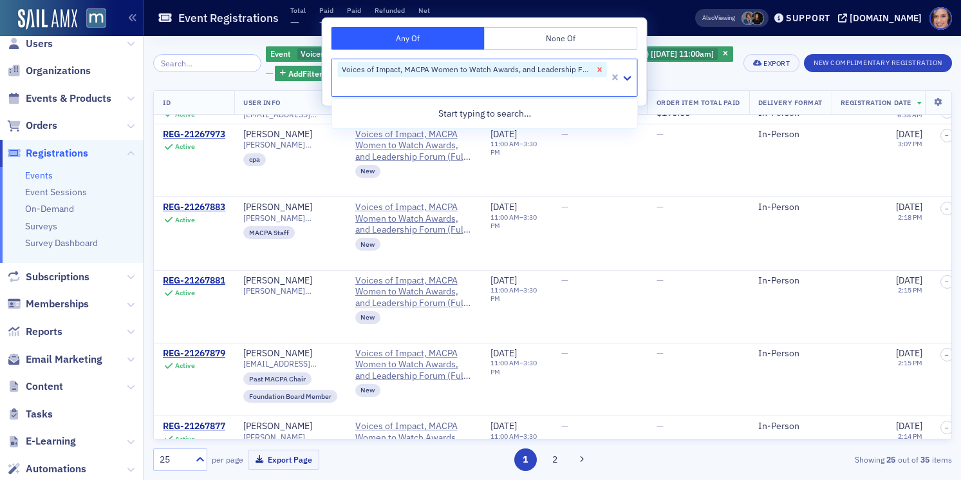
click at [598, 67] on icon "Remove Voices of Impact, MACPA Women to Watch Awards, and Leadership Forum (Ful…" at bounding box center [600, 69] width 9 height 9
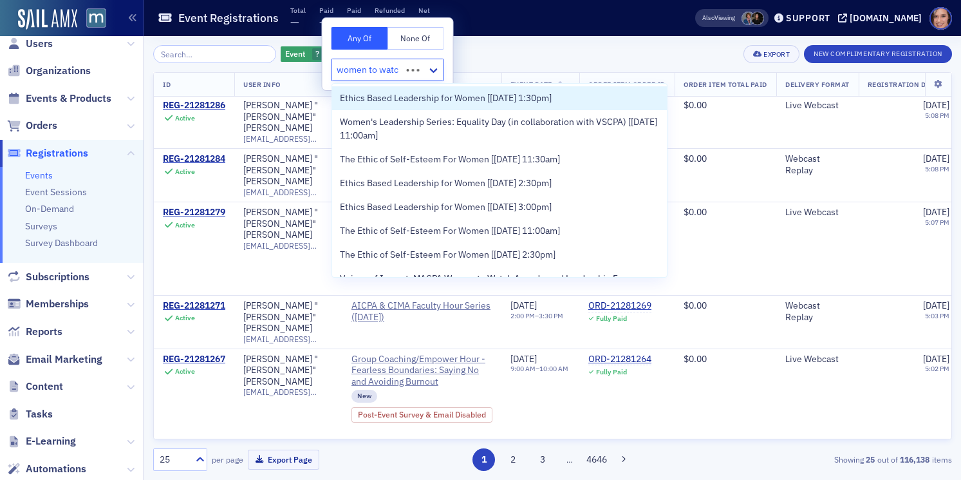
type input "women to watch"
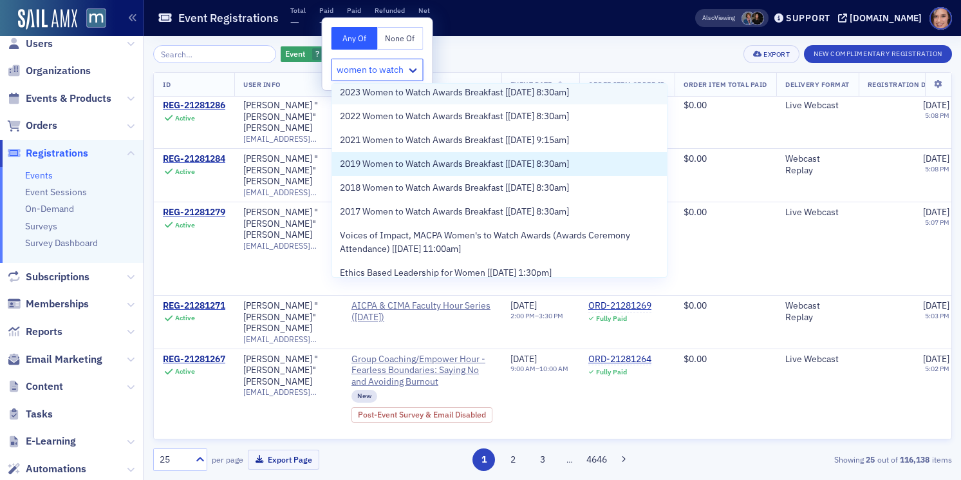
scroll to position [113, 0]
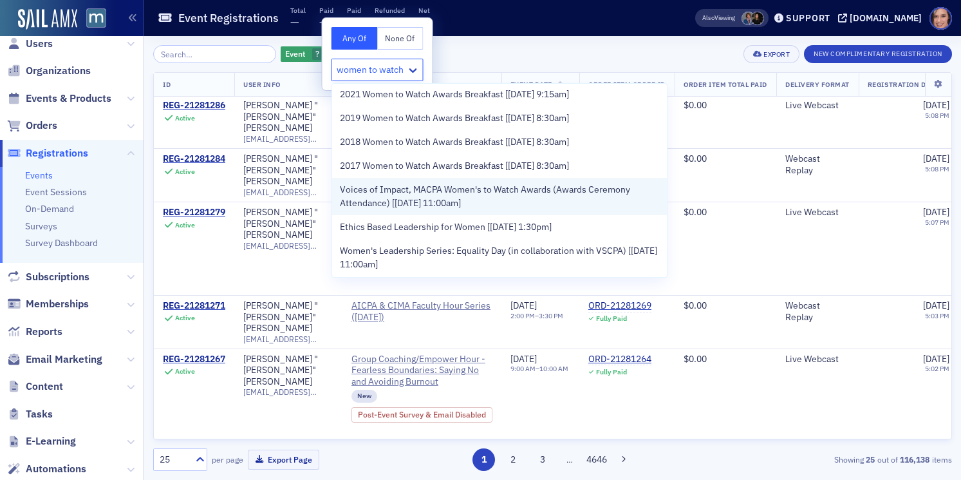
click at [537, 185] on span "Voices of Impact, MACPA Women's to Watch Awards (Awards Ceremony Attendance) [9…" at bounding box center [500, 196] width 320 height 27
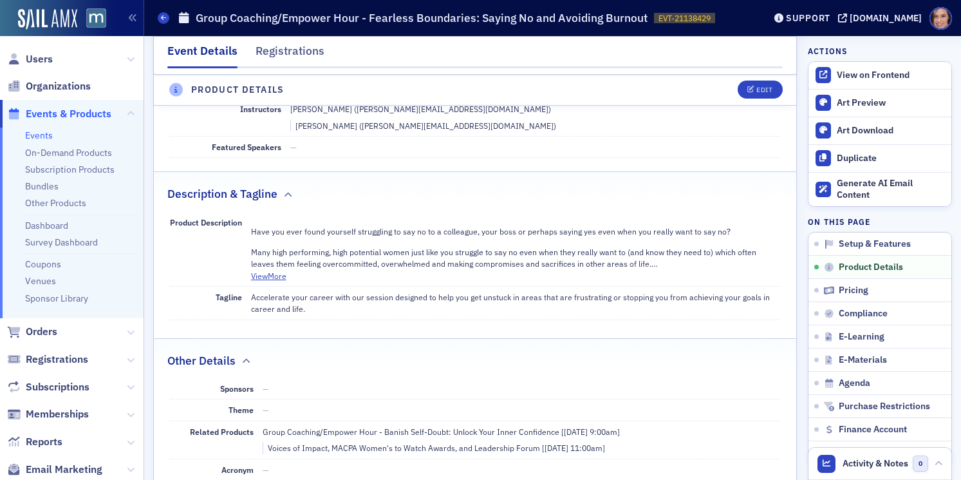
scroll to position [500, 0]
click at [886, 268] on span "Product Details" at bounding box center [871, 267] width 64 height 12
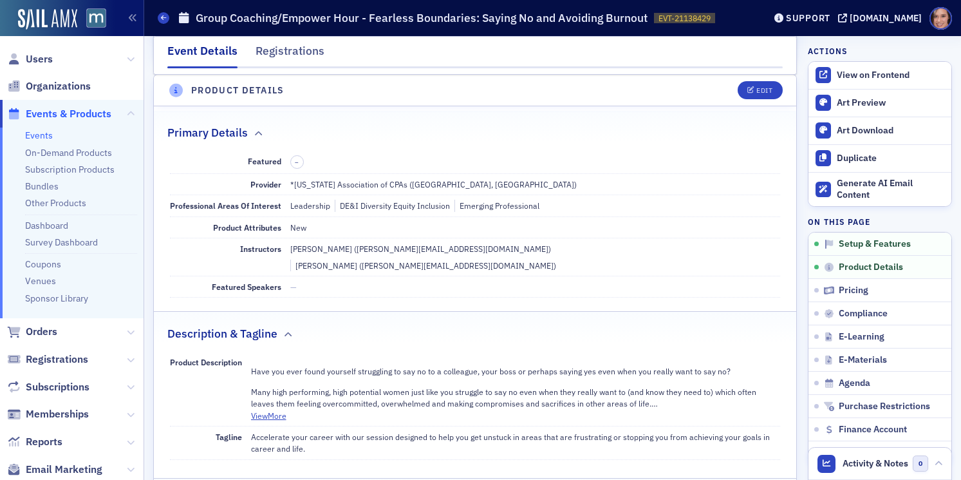
scroll to position [359, 0]
click at [758, 94] on div "Edit" at bounding box center [765, 91] width 16 height 7
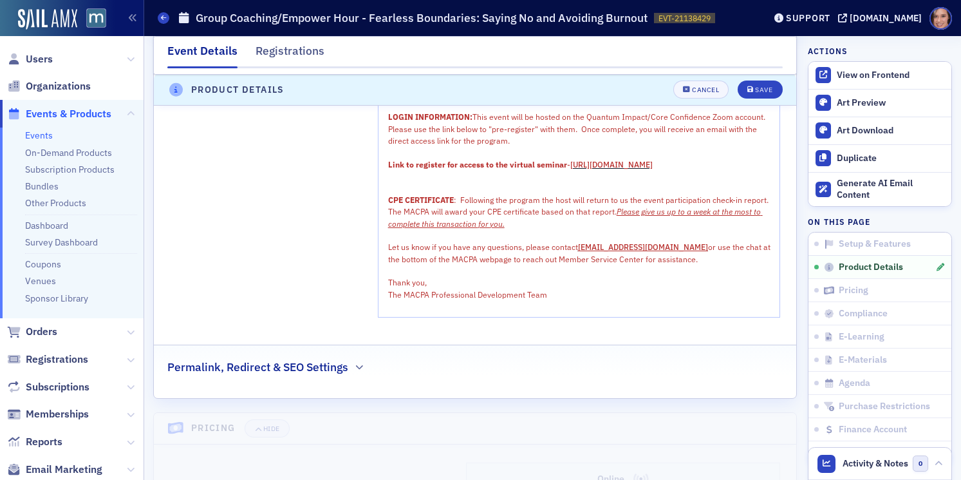
scroll to position [1975, 0]
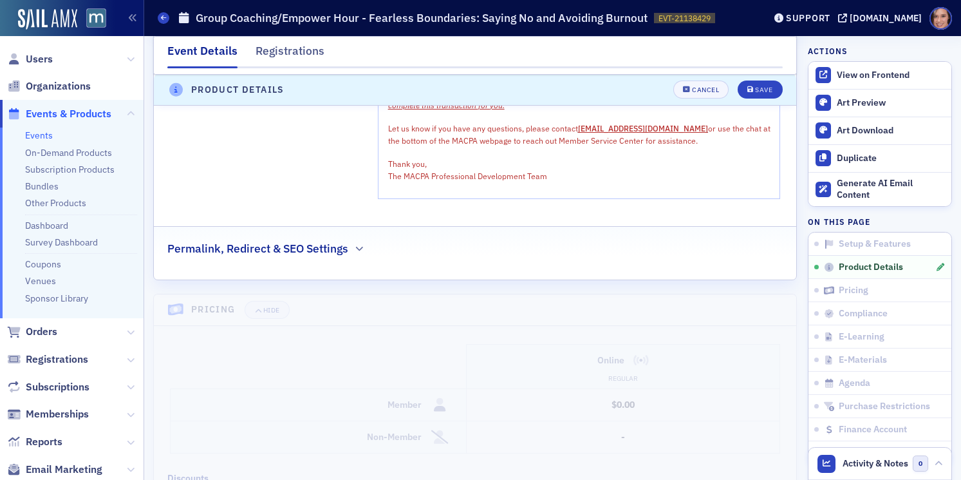
click at [356, 259] on fieldset "Permalink, Redirect & SEO Settings" at bounding box center [475, 243] width 643 height 35
click at [352, 247] on div "Permalink, Redirect & SEO Settings" at bounding box center [475, 242] width 616 height 30
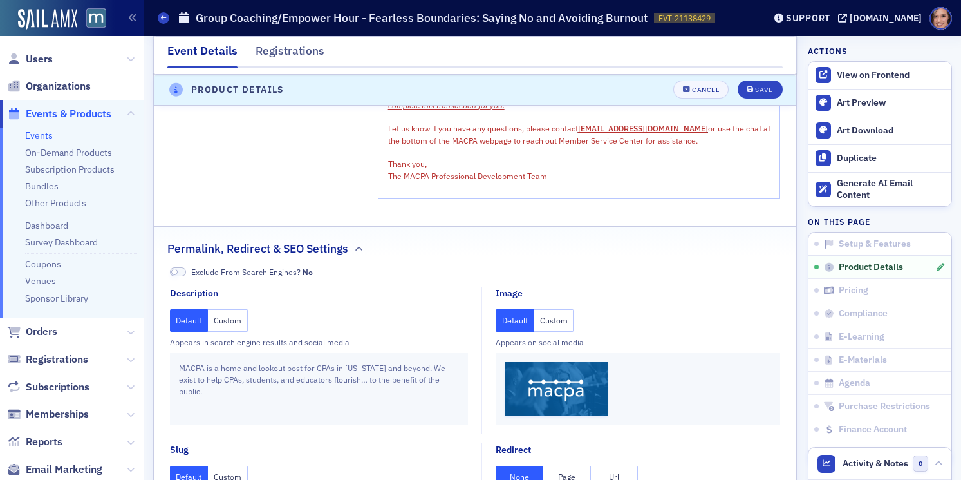
click at [538, 317] on button "Custom" at bounding box center [555, 320] width 40 height 23
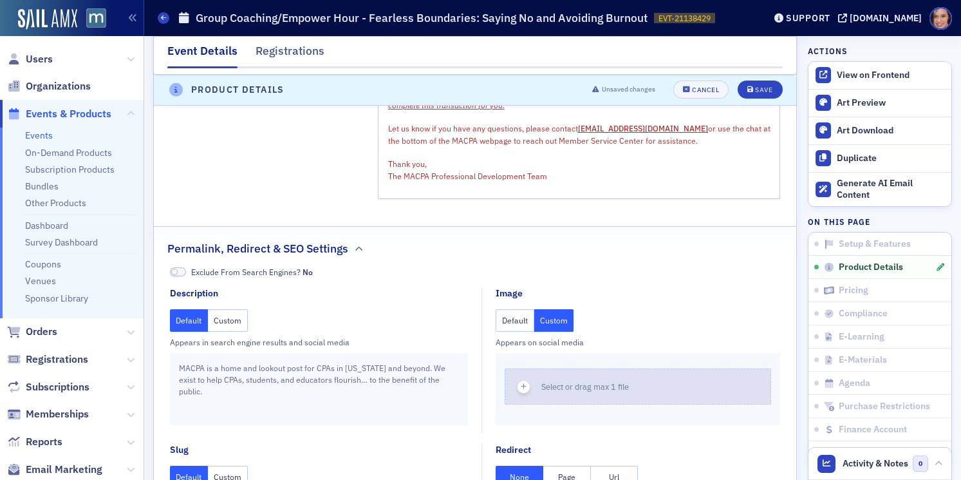
click at [574, 396] on button "Select or drag max 1 file" at bounding box center [638, 386] width 267 height 36
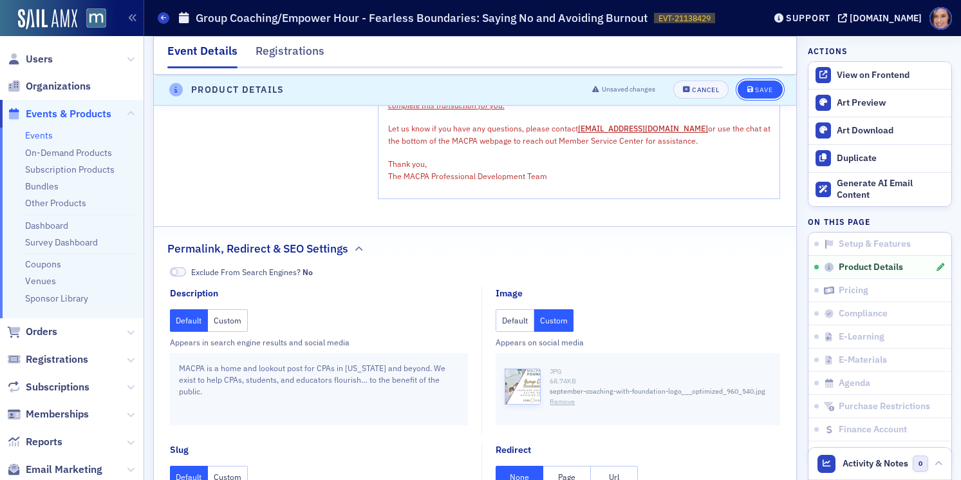
click at [758, 90] on div "Save" at bounding box center [763, 90] width 17 height 7
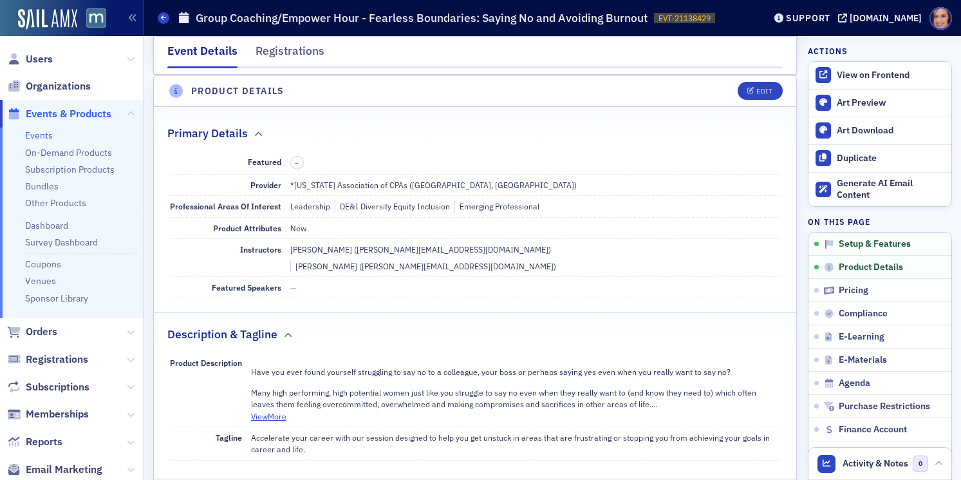
scroll to position [0, 0]
